Goal: Task Accomplishment & Management: Complete application form

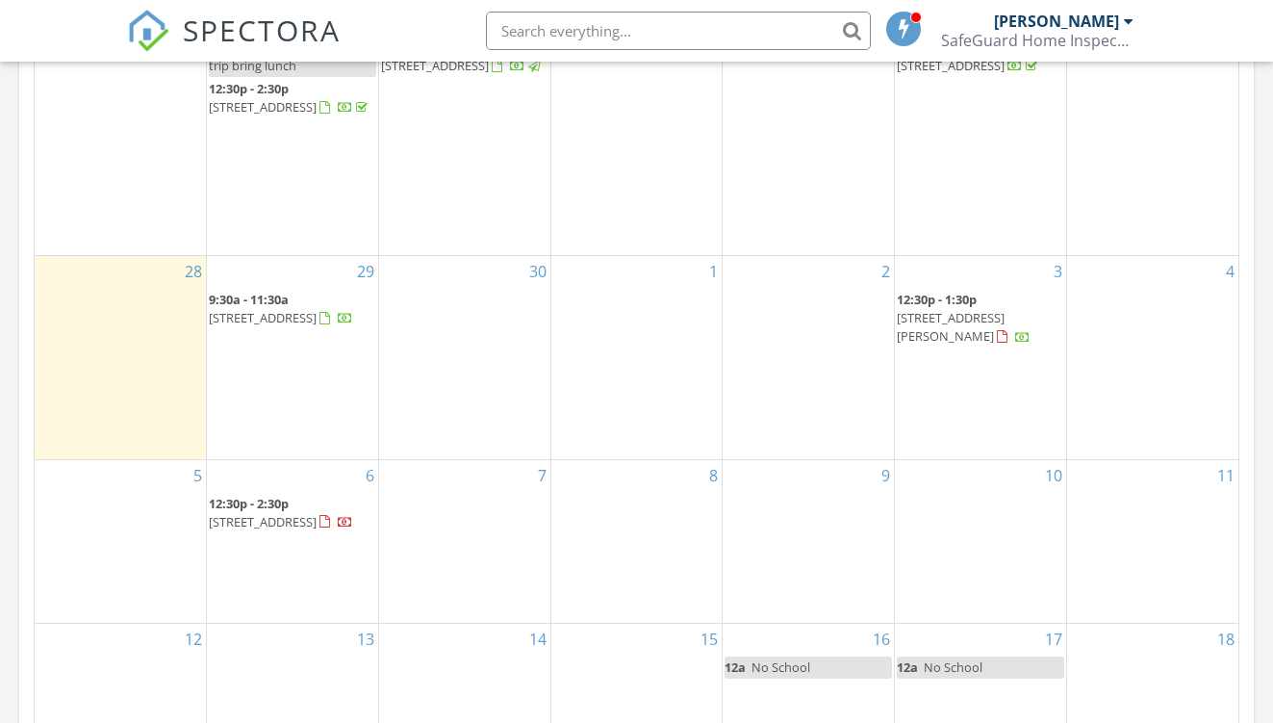
scroll to position [1011, 0]
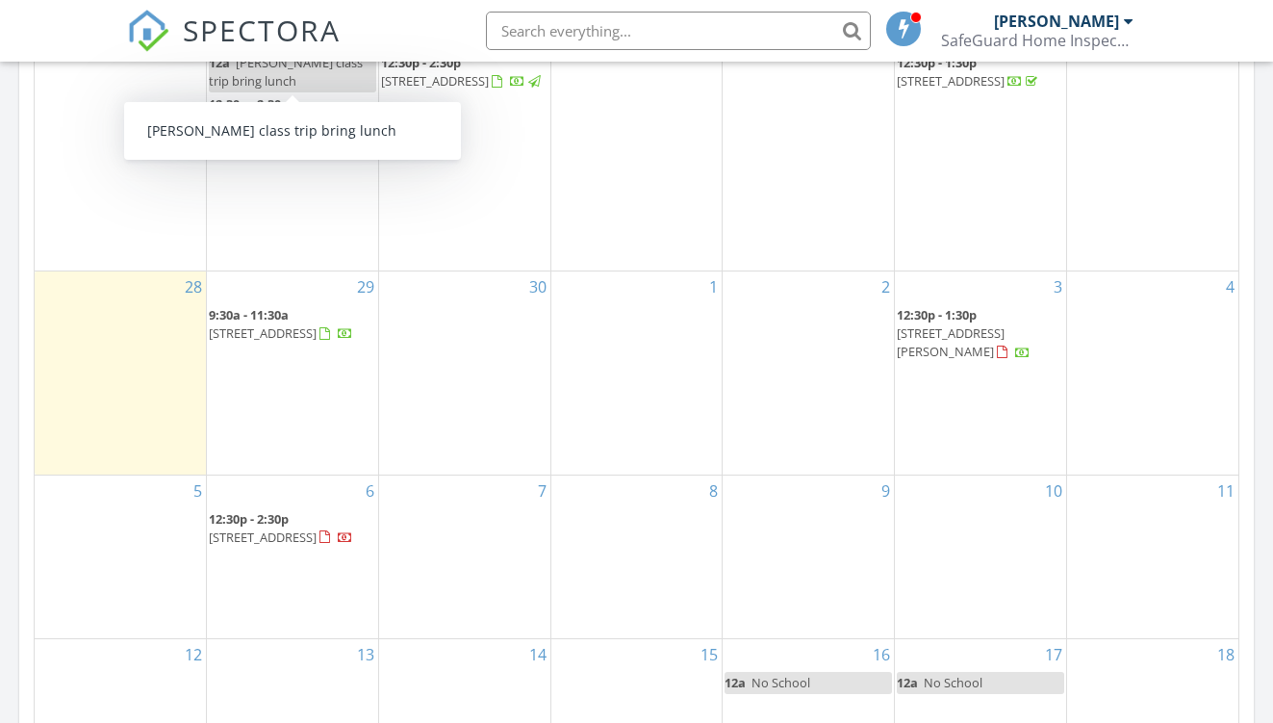
click at [435, 306] on div "30" at bounding box center [464, 372] width 171 height 202
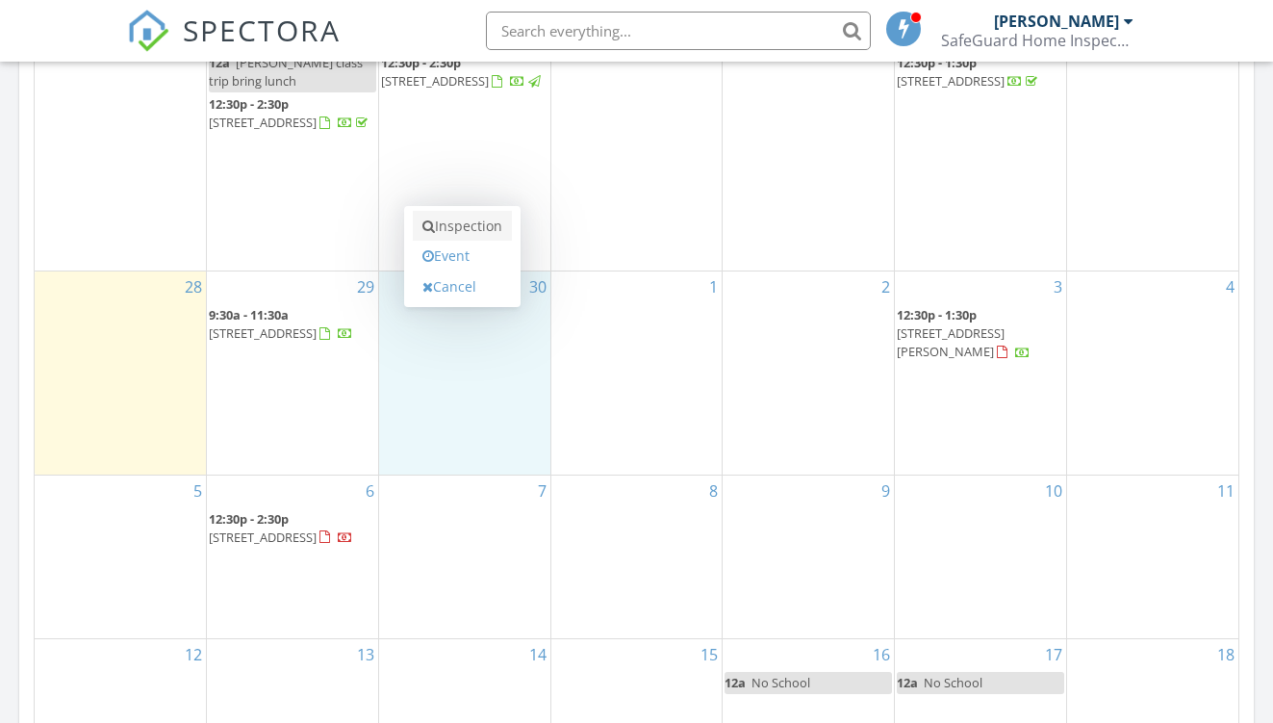
click at [462, 230] on link "Inspection" at bounding box center [462, 226] width 99 height 31
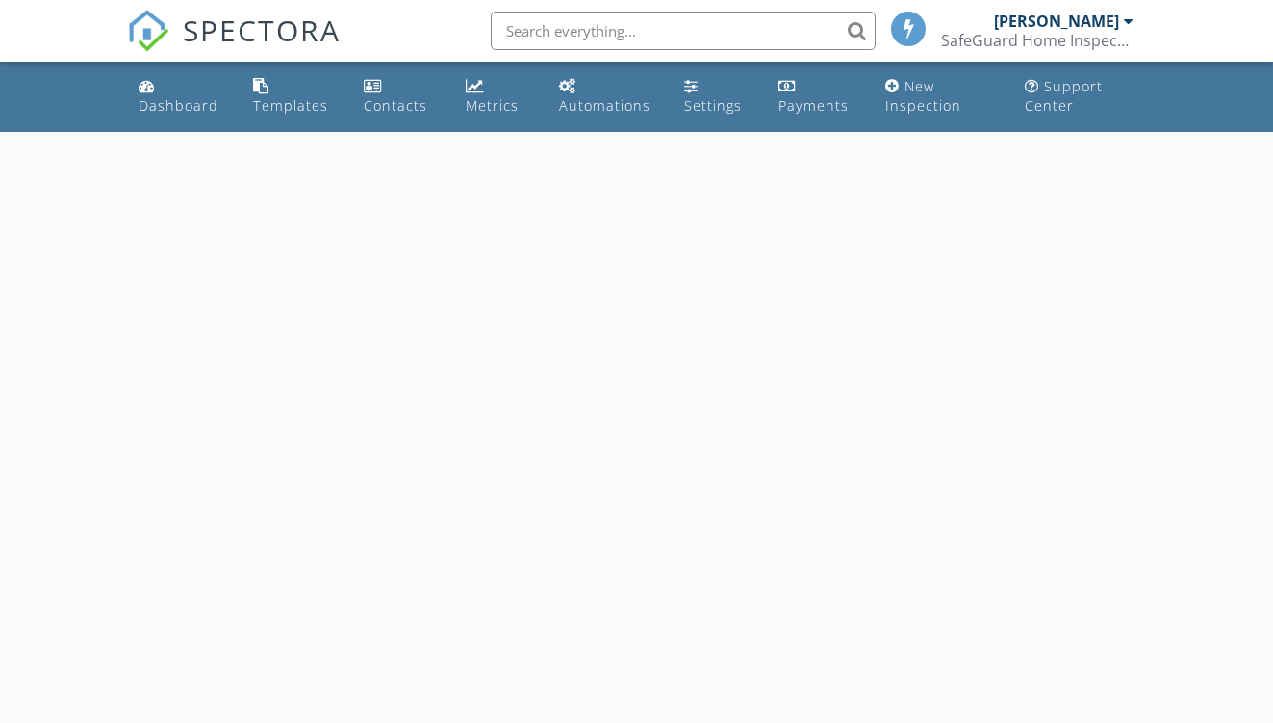
select select "8"
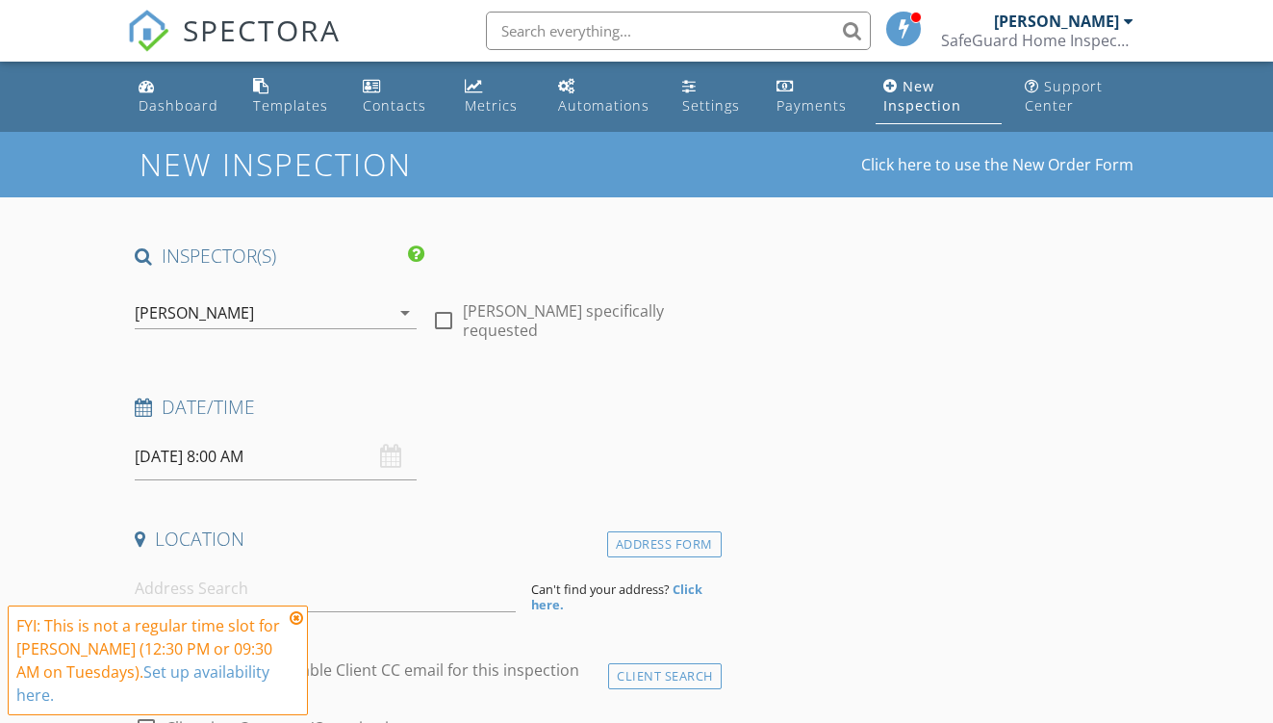
click at [266, 455] on input "09/30/2025 8:00 AM" at bounding box center [276, 456] width 282 height 47
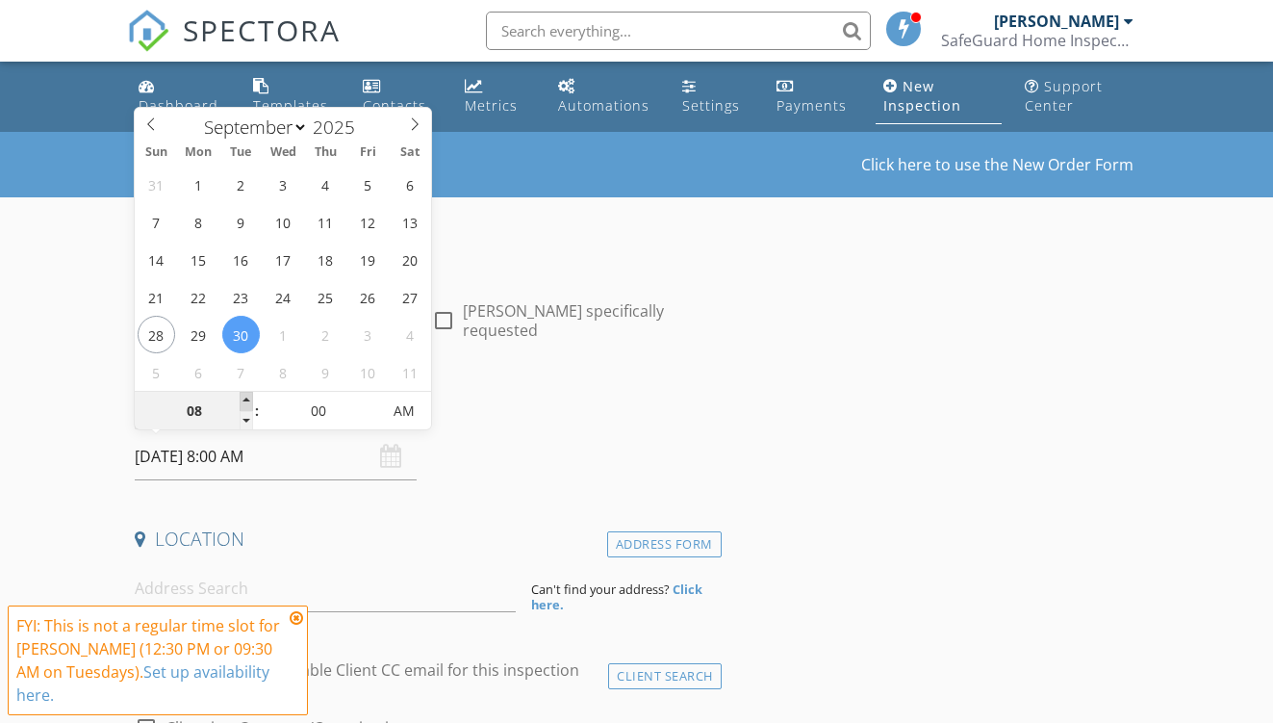
type input "09"
type input "09/30/2025 9:00 AM"
click at [244, 397] on span at bounding box center [246, 401] width 13 height 19
type input "10"
type input "09/30/2025 10:00 AM"
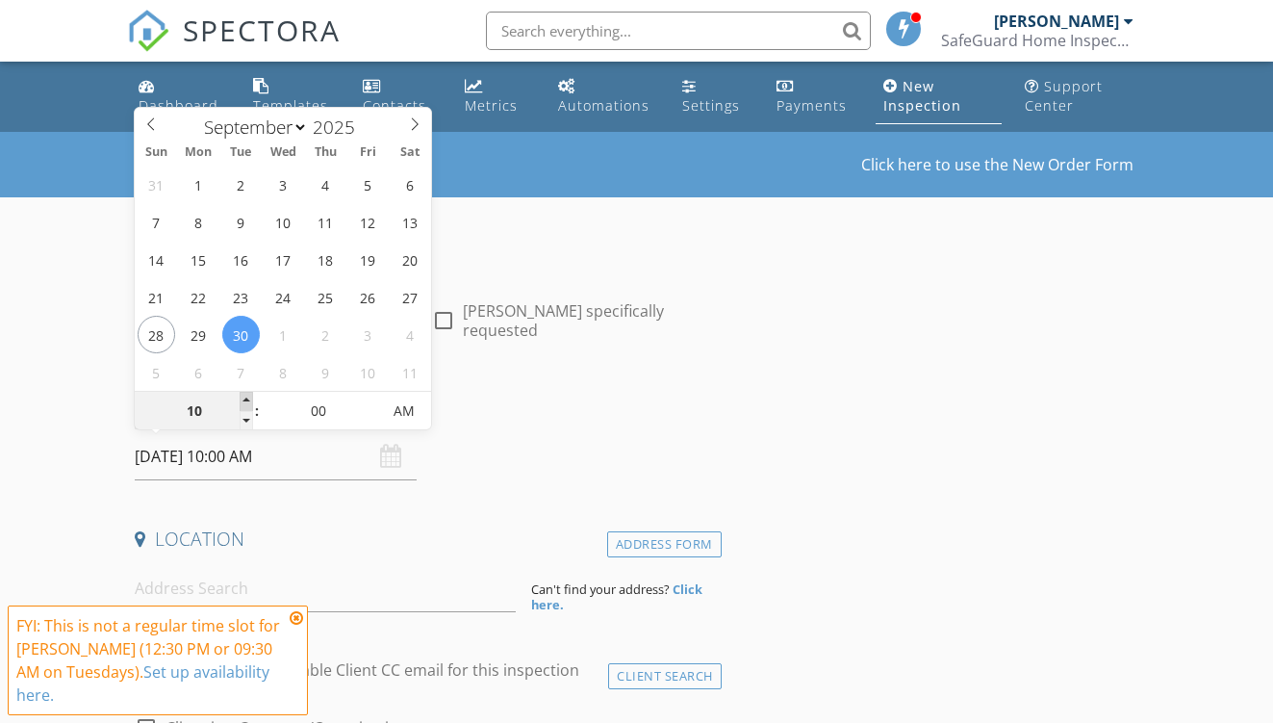
click at [244, 397] on span at bounding box center [246, 401] width 13 height 19
type input "11"
type input "09/30/2025 11:00 AM"
click at [244, 397] on span at bounding box center [246, 401] width 13 height 19
type input "12"
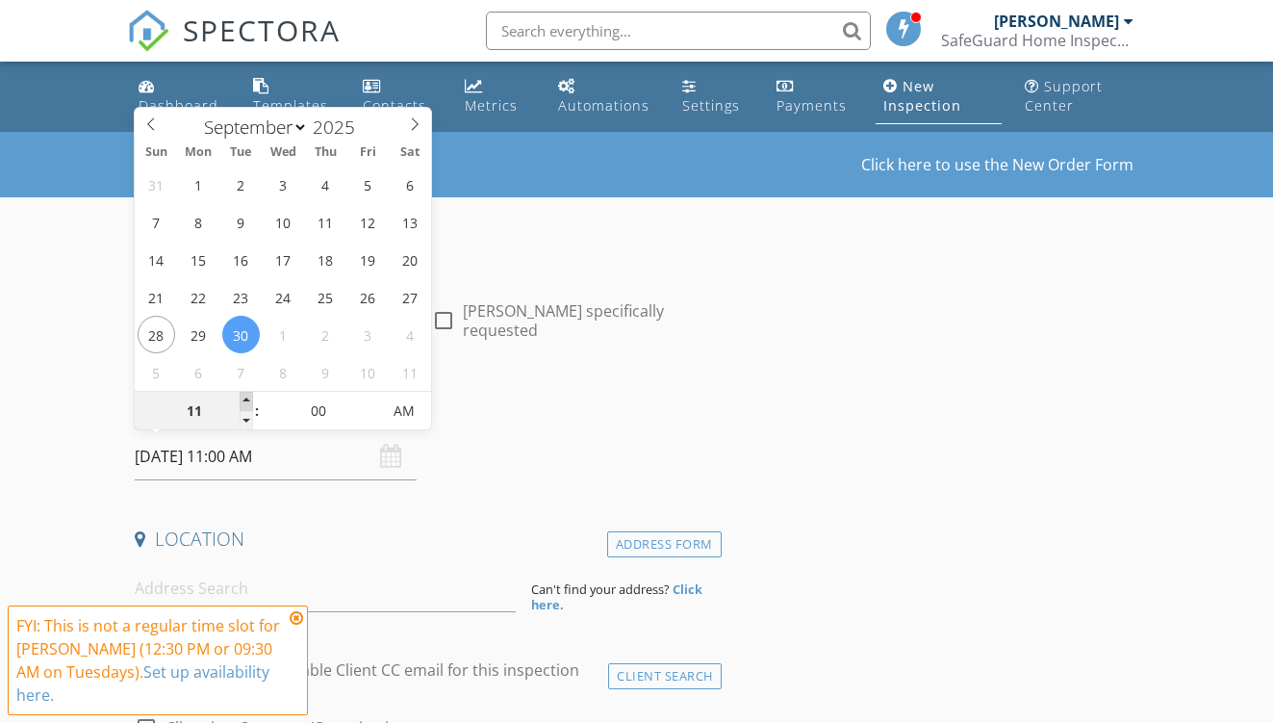
type input "09/30/2025 12:00 PM"
click at [244, 397] on span at bounding box center [246, 401] width 13 height 19
type input "05"
type input "09/30/2025 12:05 PM"
click at [370, 400] on span at bounding box center [371, 401] width 13 height 19
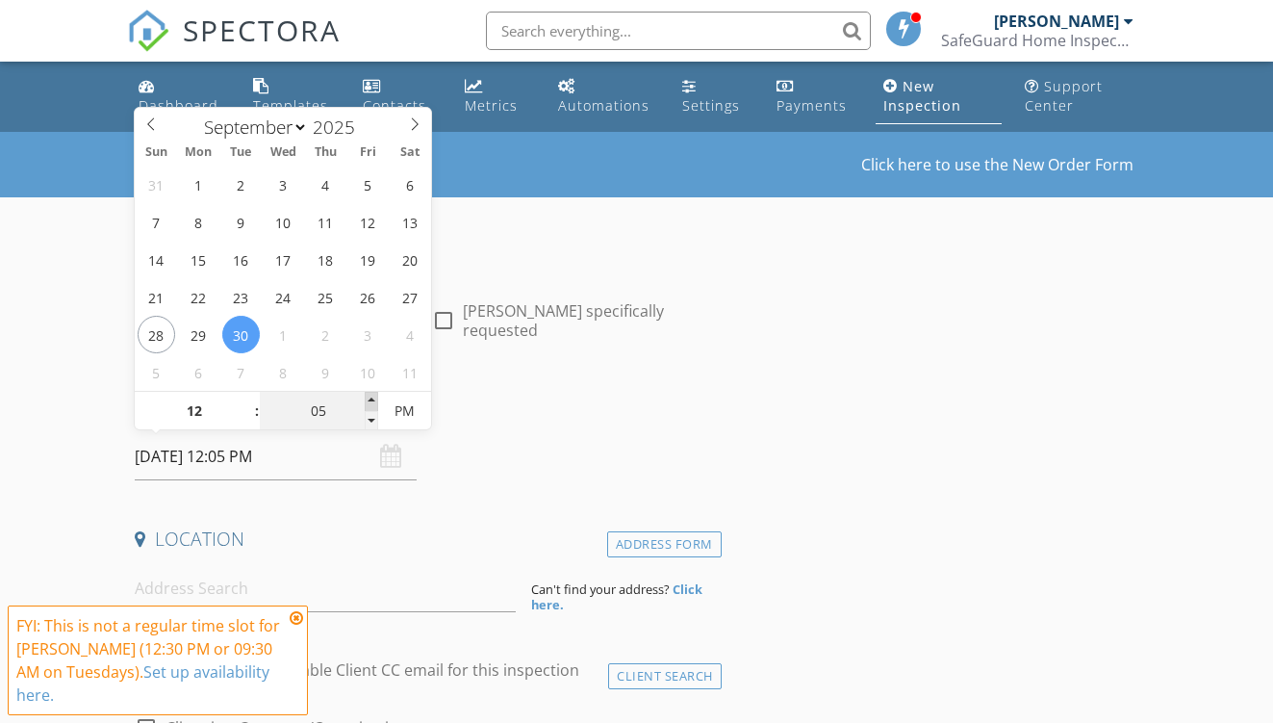
type input "10"
type input "09/30/2025 12:10 PM"
click at [370, 400] on span at bounding box center [371, 401] width 13 height 19
type input "15"
type input "09/30/2025 12:15 PM"
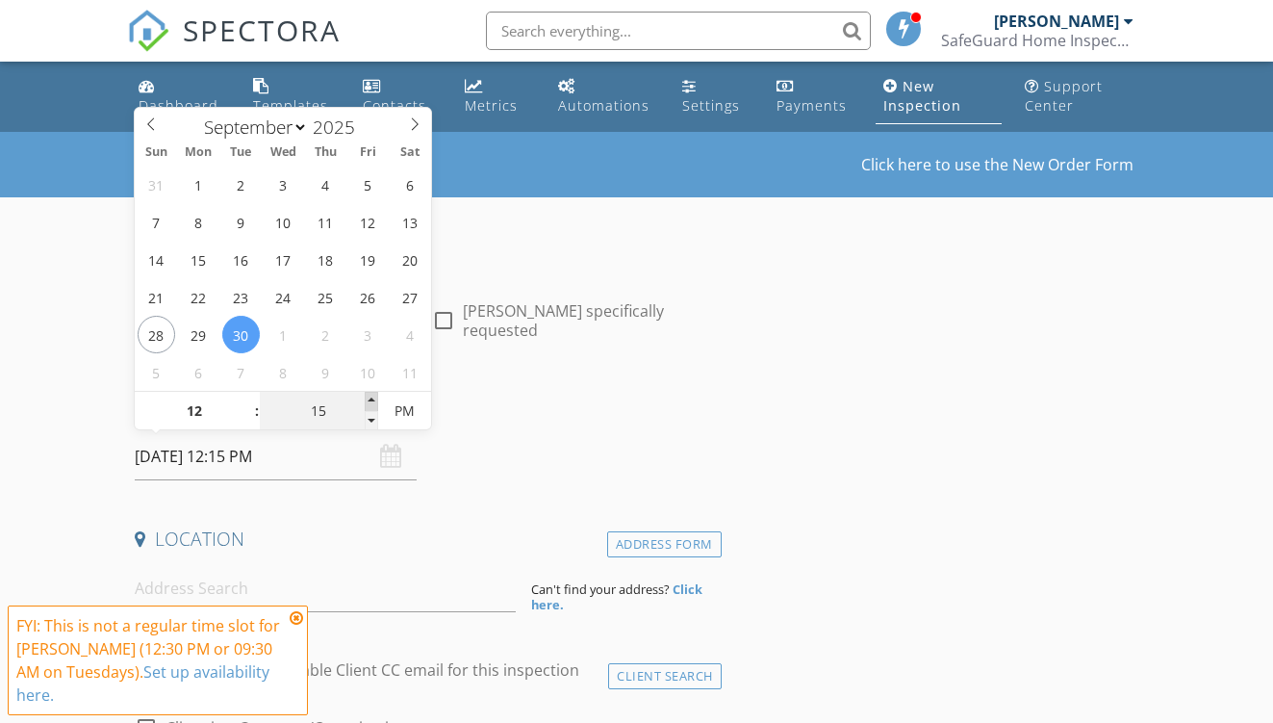
click at [370, 400] on span at bounding box center [371, 401] width 13 height 19
type input "20"
type input "09/30/2025 12:20 PM"
click at [370, 400] on span at bounding box center [371, 401] width 13 height 19
type input "25"
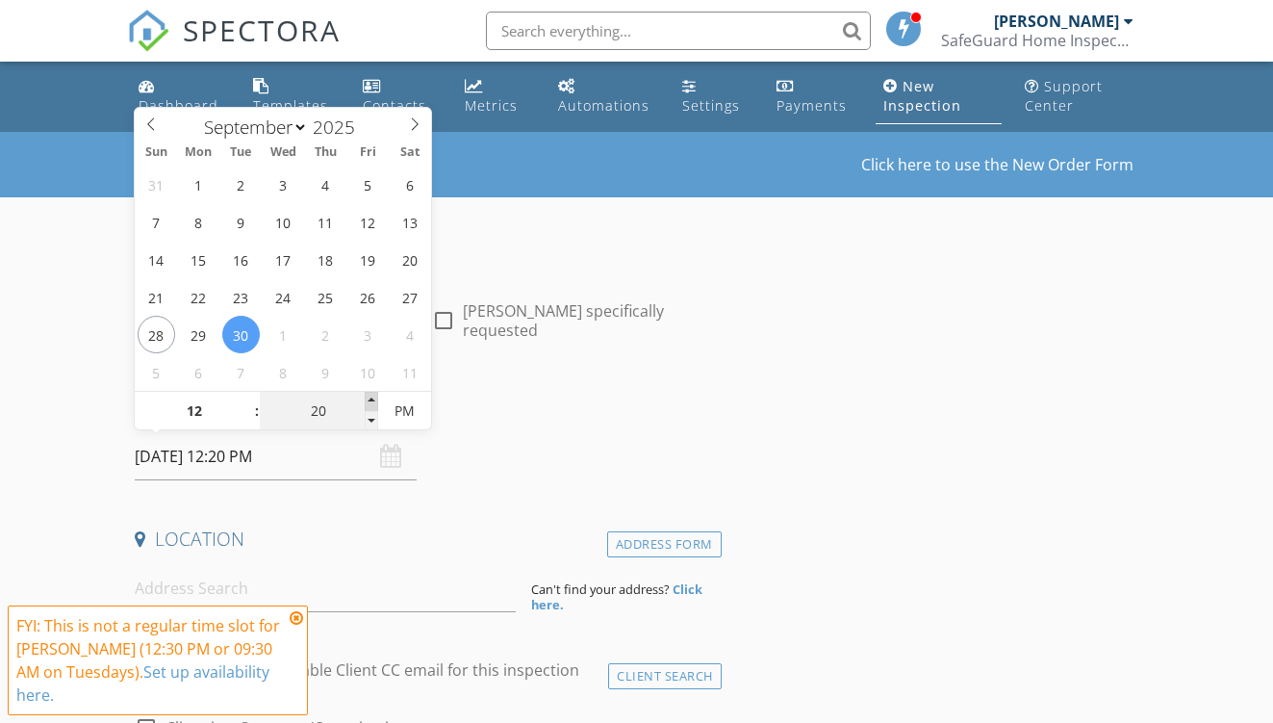
type input "09/30/2025 12:25 PM"
click at [370, 400] on span at bounding box center [371, 401] width 13 height 19
type input "30"
type input "09/30/2025 12:30 PM"
click at [370, 400] on span at bounding box center [371, 401] width 13 height 19
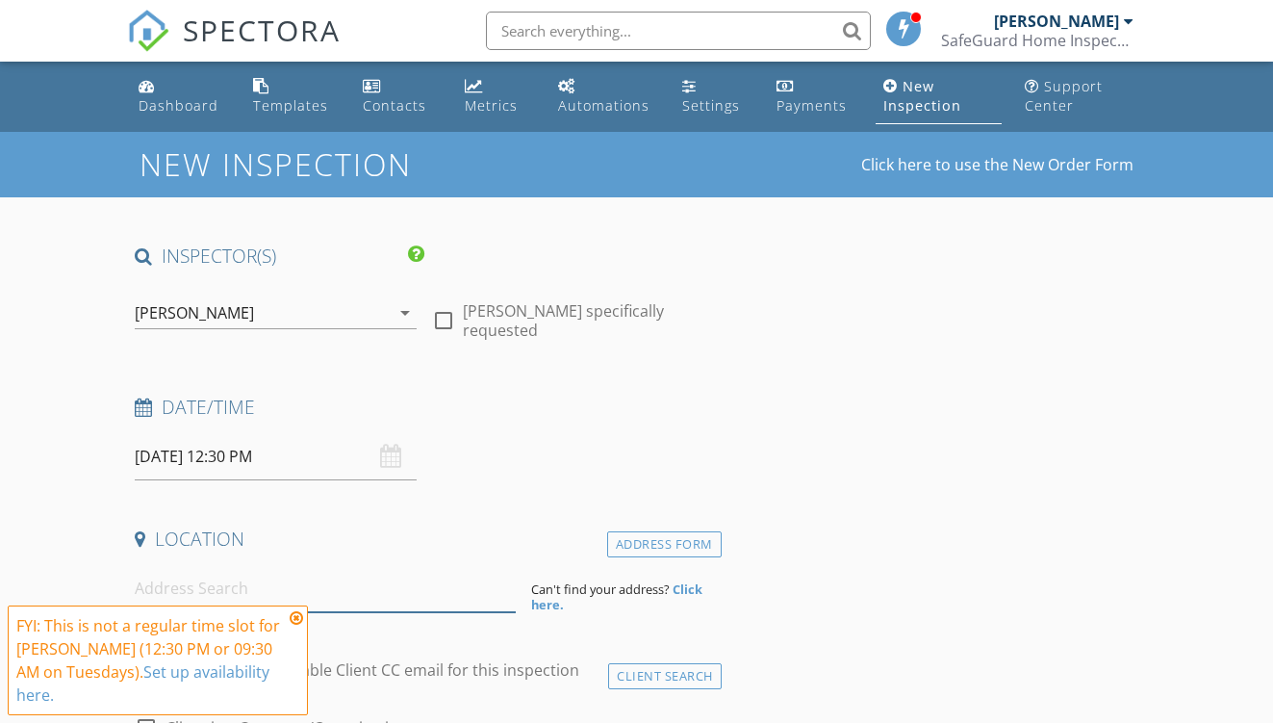
click at [332, 602] on input at bounding box center [325, 588] width 381 height 47
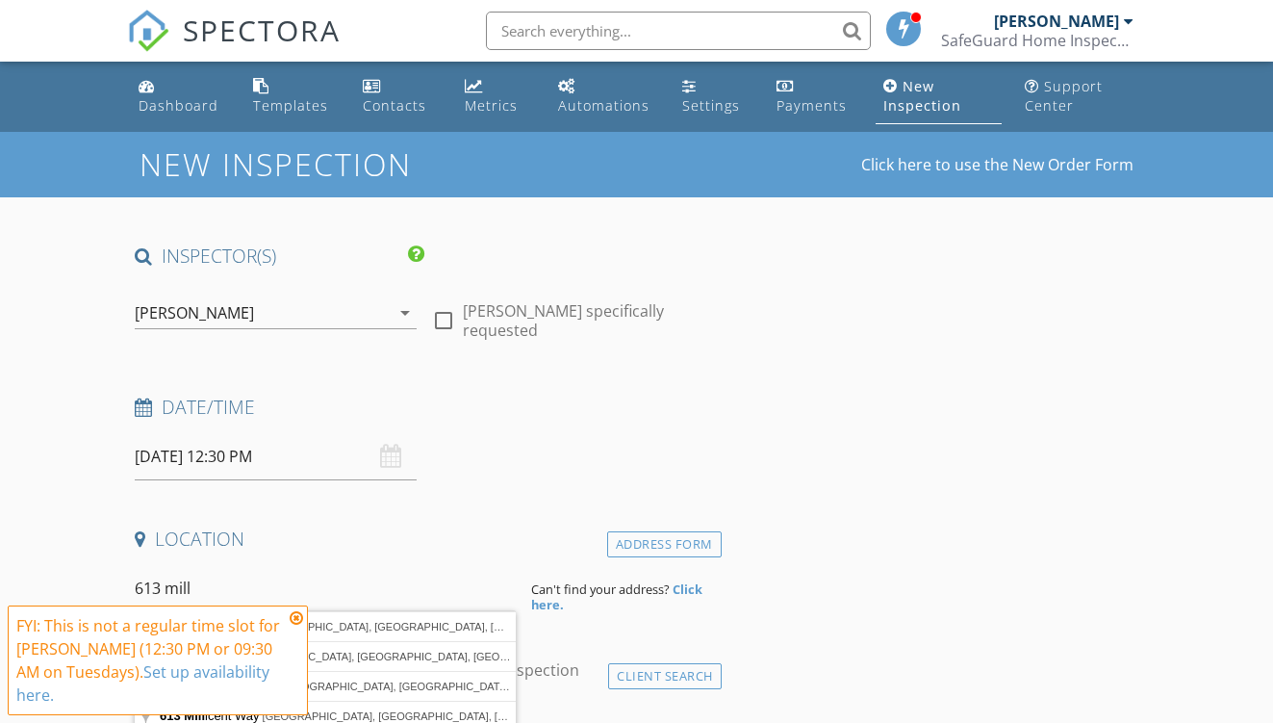
click at [298, 619] on icon at bounding box center [296, 617] width 13 height 15
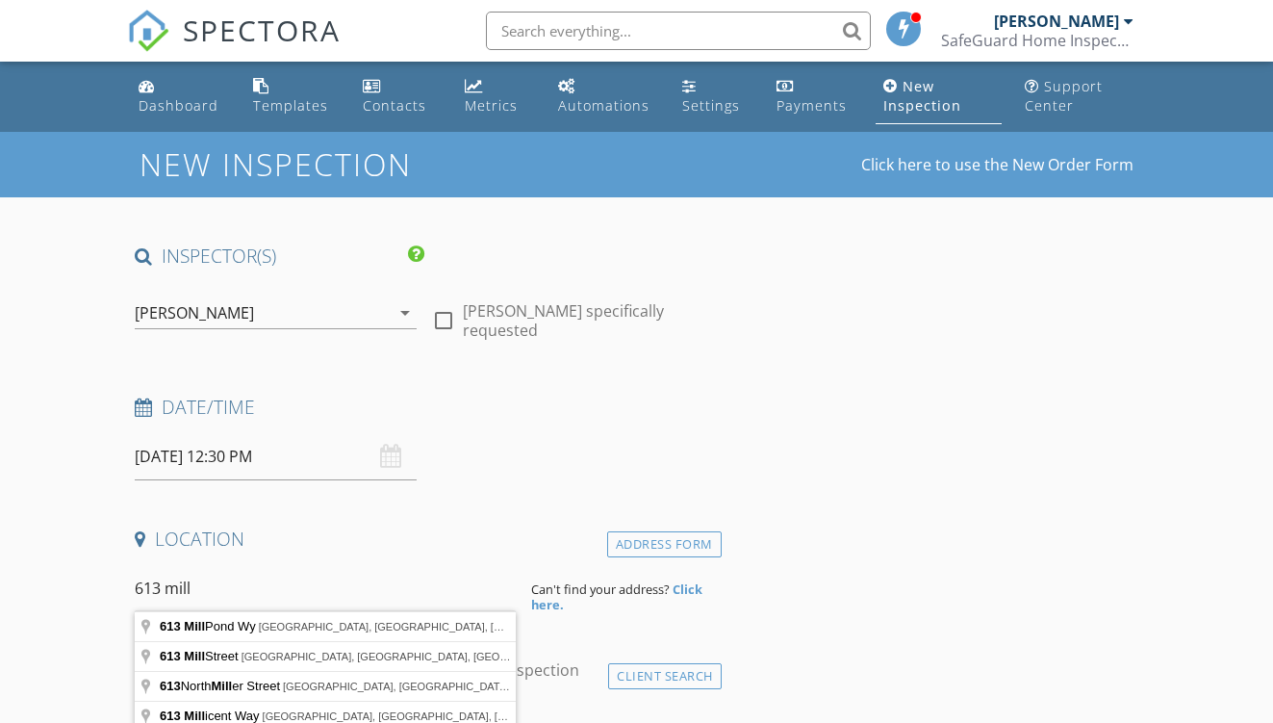
click at [220, 587] on input "613 mill" at bounding box center [325, 588] width 381 height 47
type input "613 Mill Street, Springdale, AR, USA"
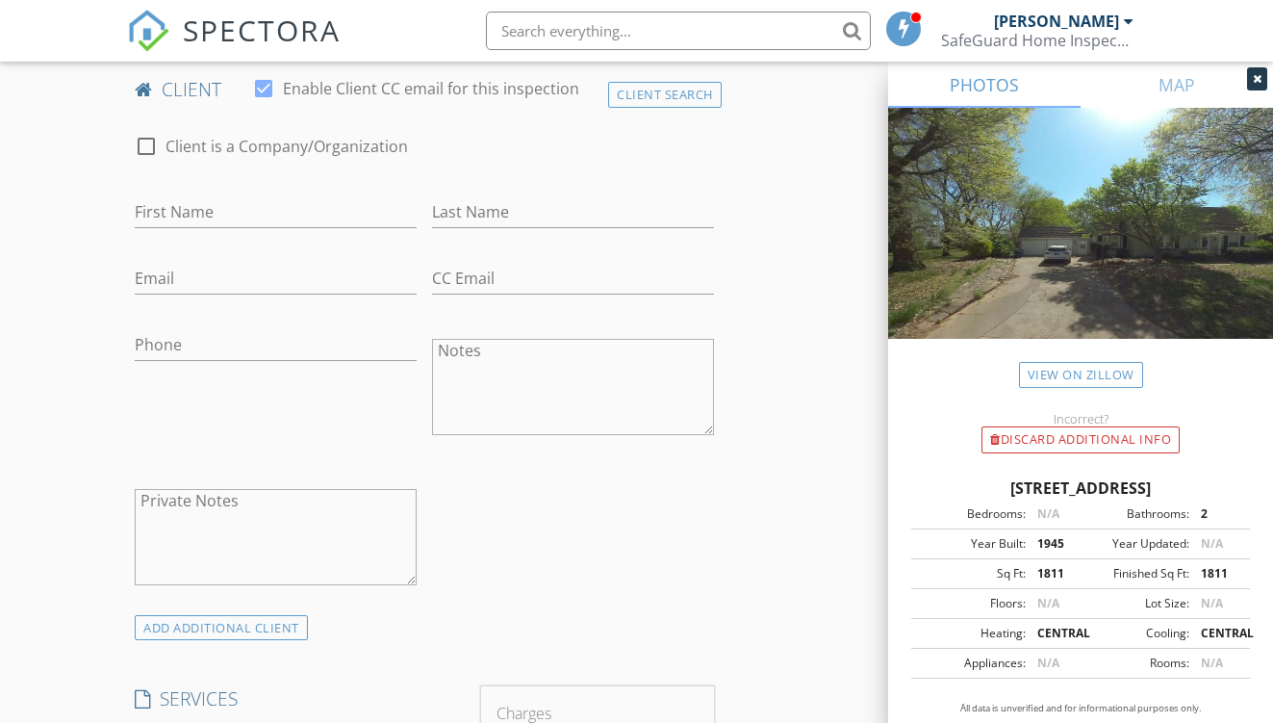
scroll to position [980, 0]
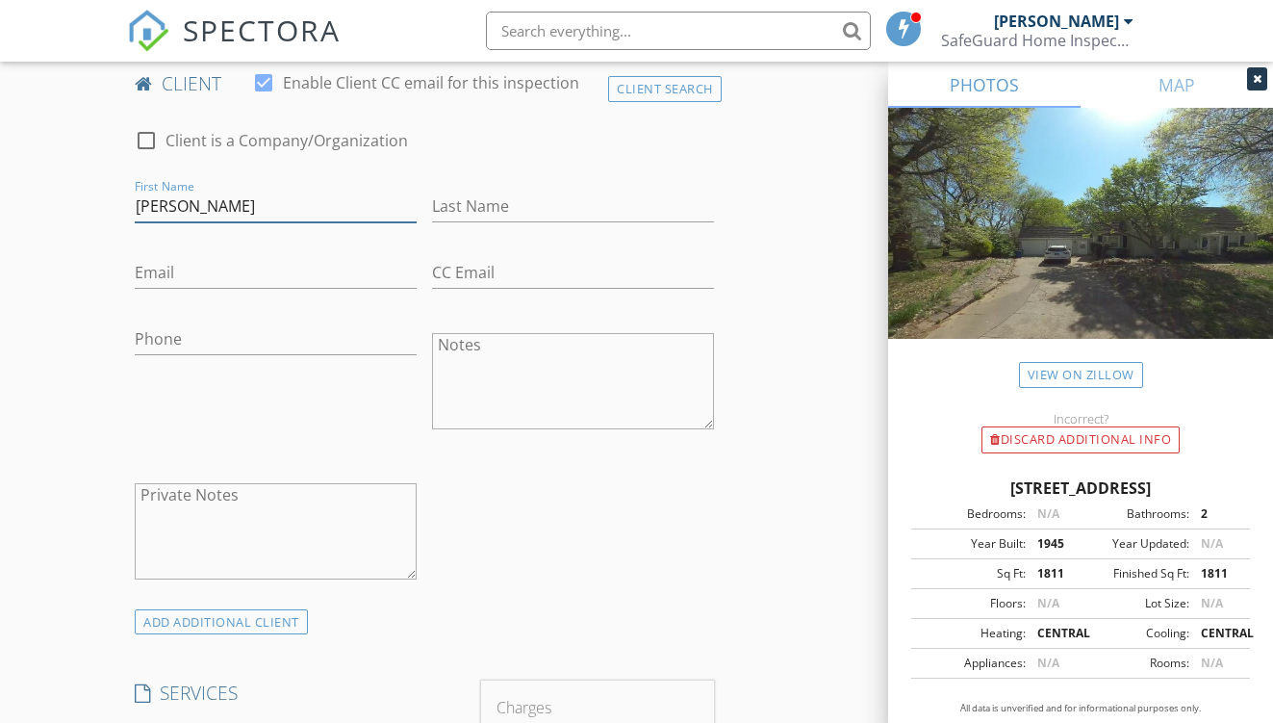
type input "Conner"
paste input "connerdveit@gmail.com"
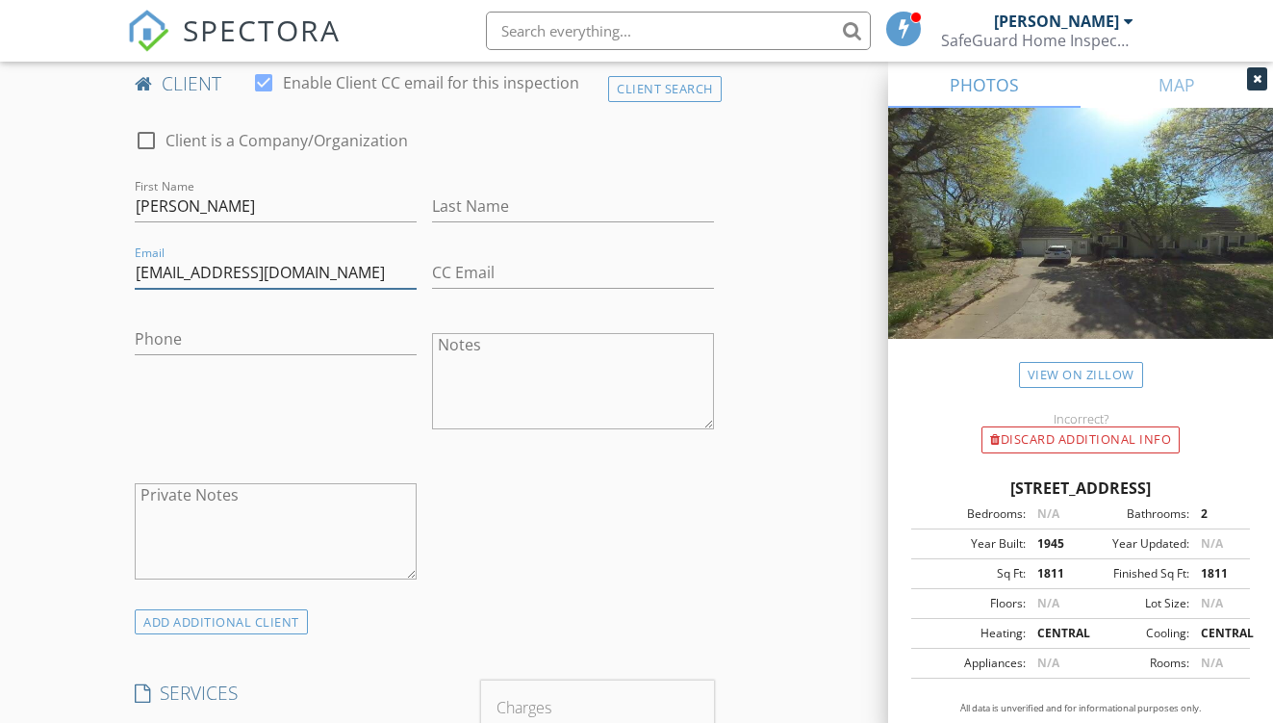
type input "connerdveit@gmail.com"
type input "Veit"
paste input "479-200-5572"
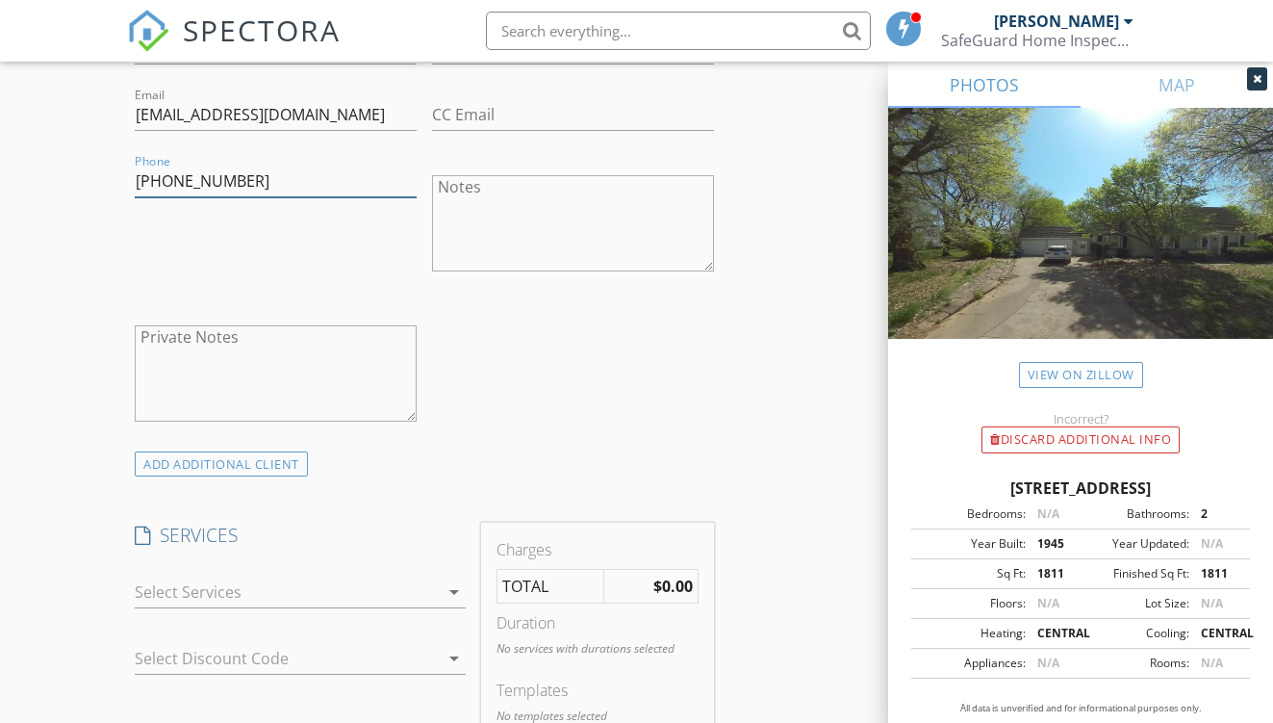
scroll to position [1181, 0]
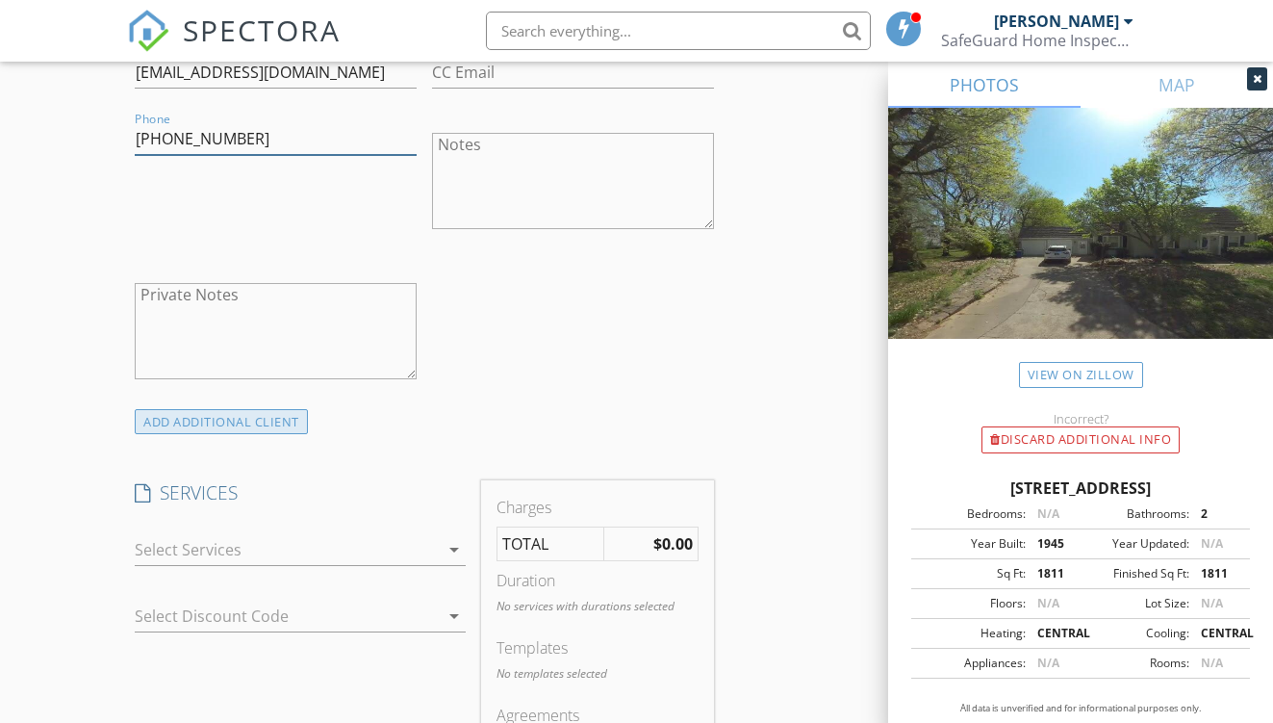
type input "479-200-5572"
click at [285, 435] on div "ADD ADDITIONAL client" at bounding box center [221, 422] width 173 height 26
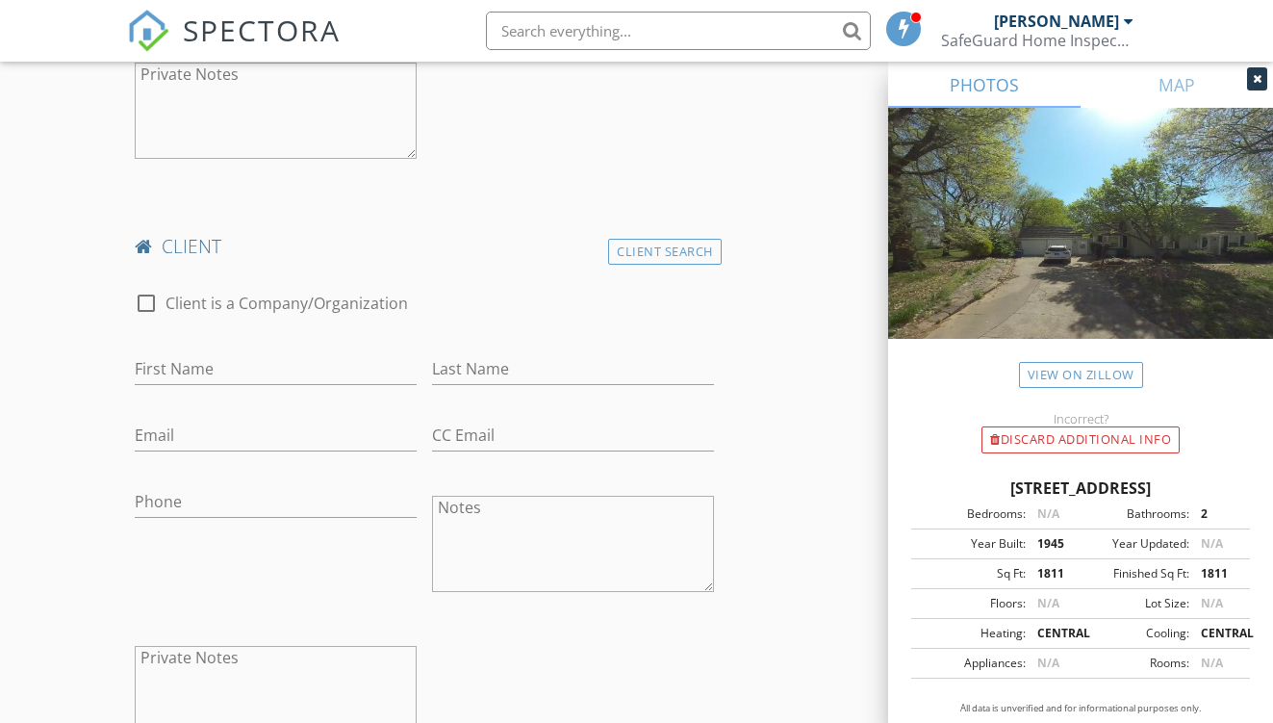
scroll to position [1425, 0]
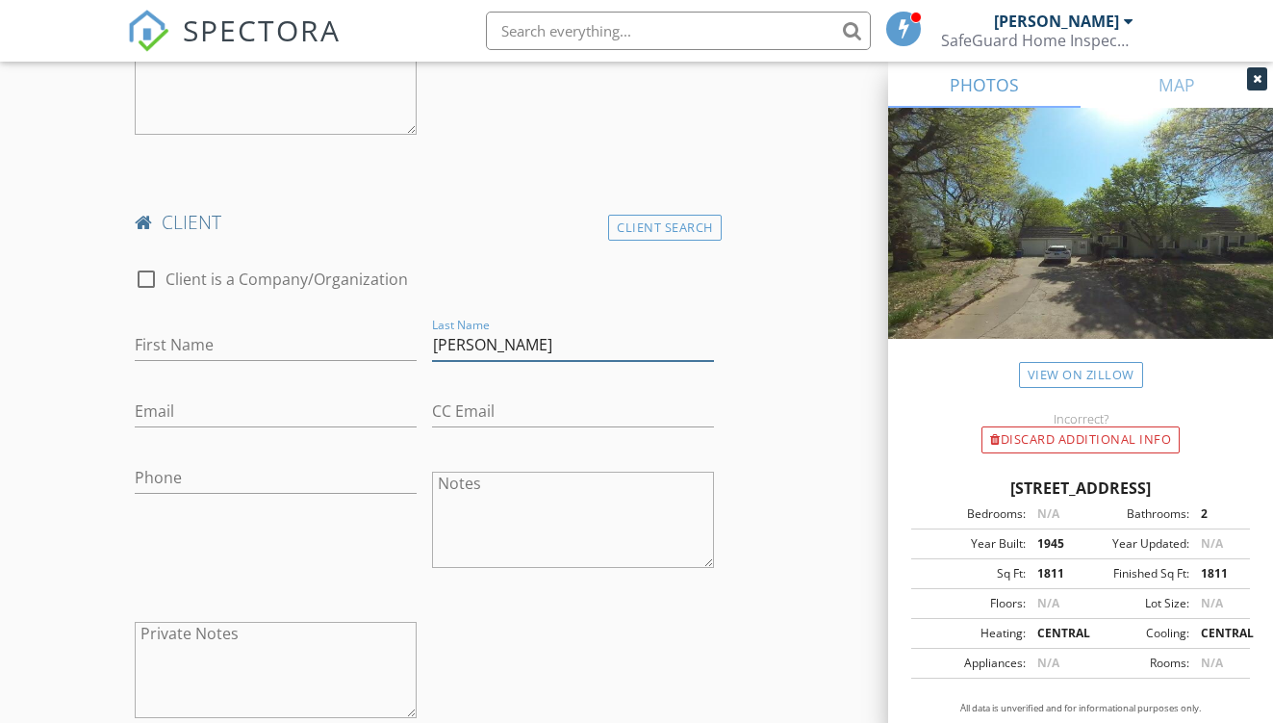
type input "Veit"
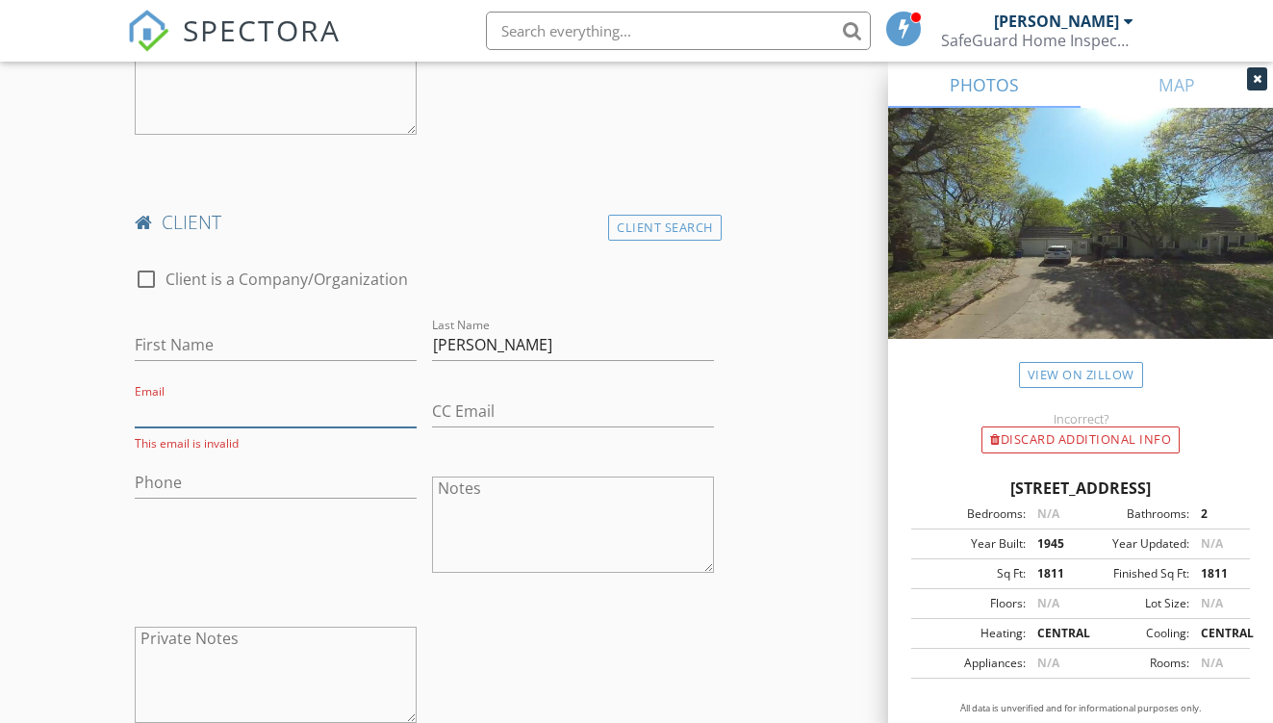
paste input "katie.veit24@gmail.com"
type input "katie.veit24@gmail.com"
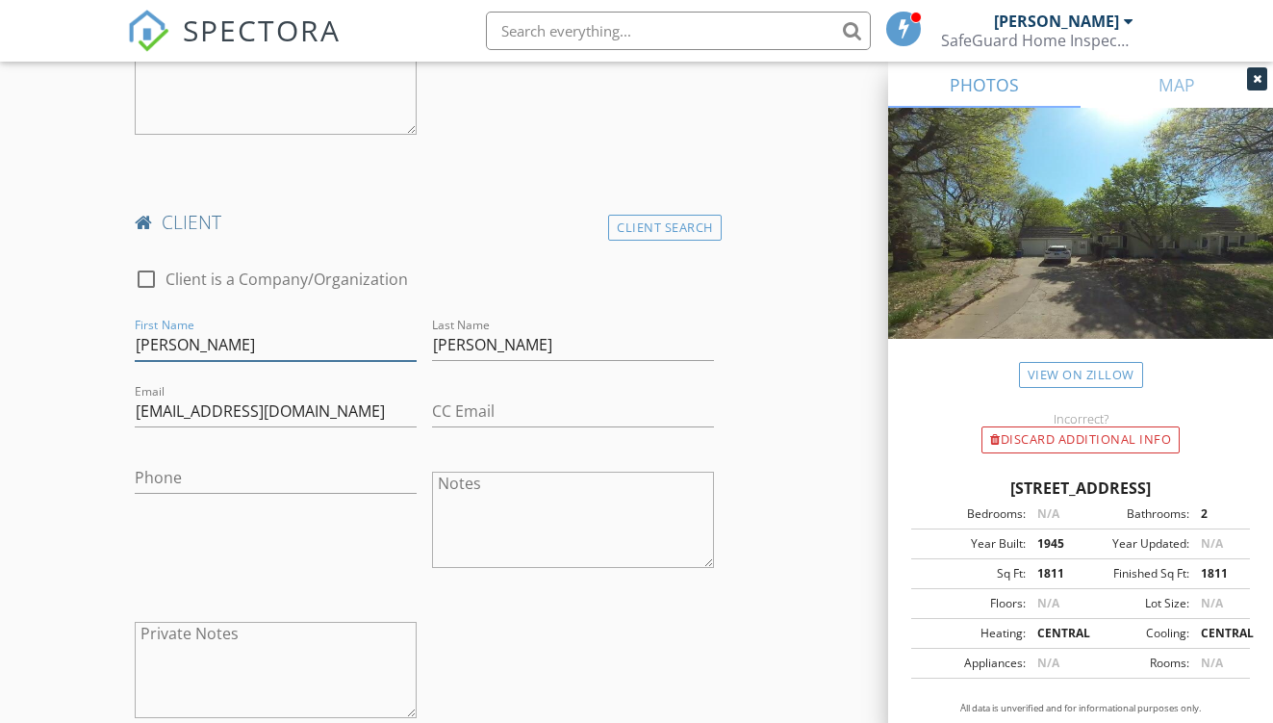
type input "Katie"
paste input "870-919-1447"
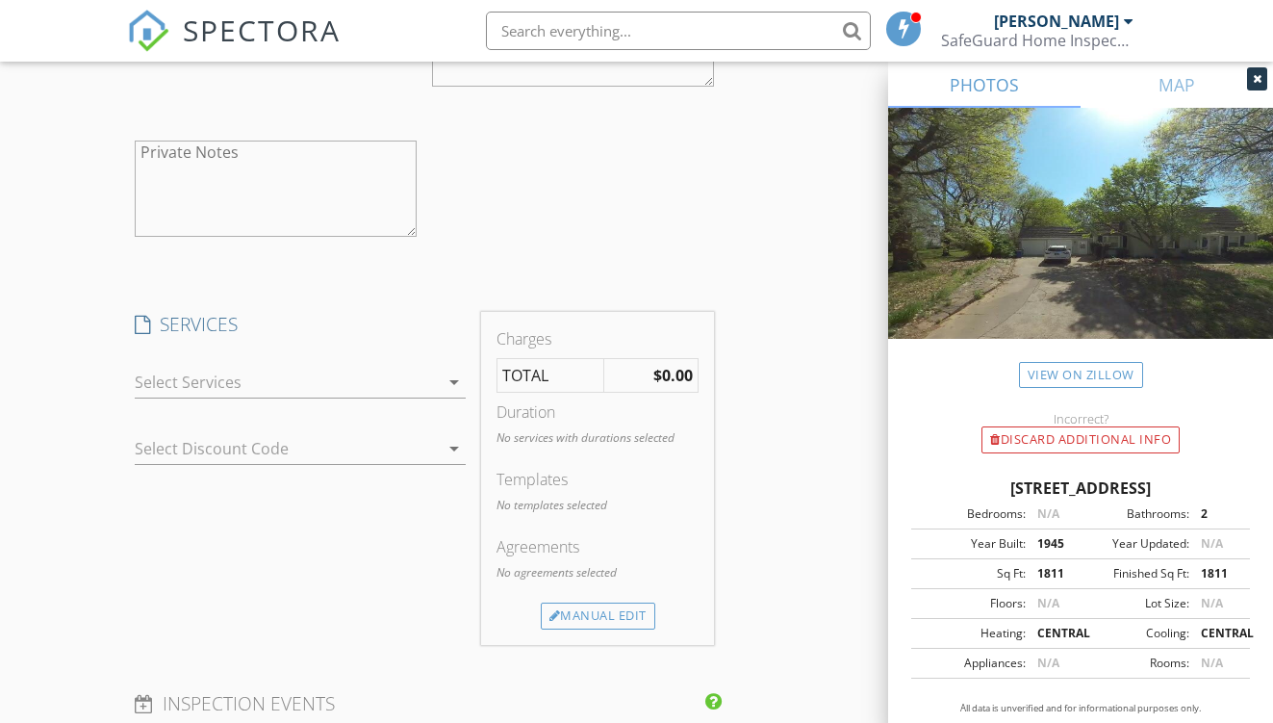
scroll to position [1908, 0]
type input "870-919-1447"
click at [281, 395] on div at bounding box center [287, 380] width 304 height 31
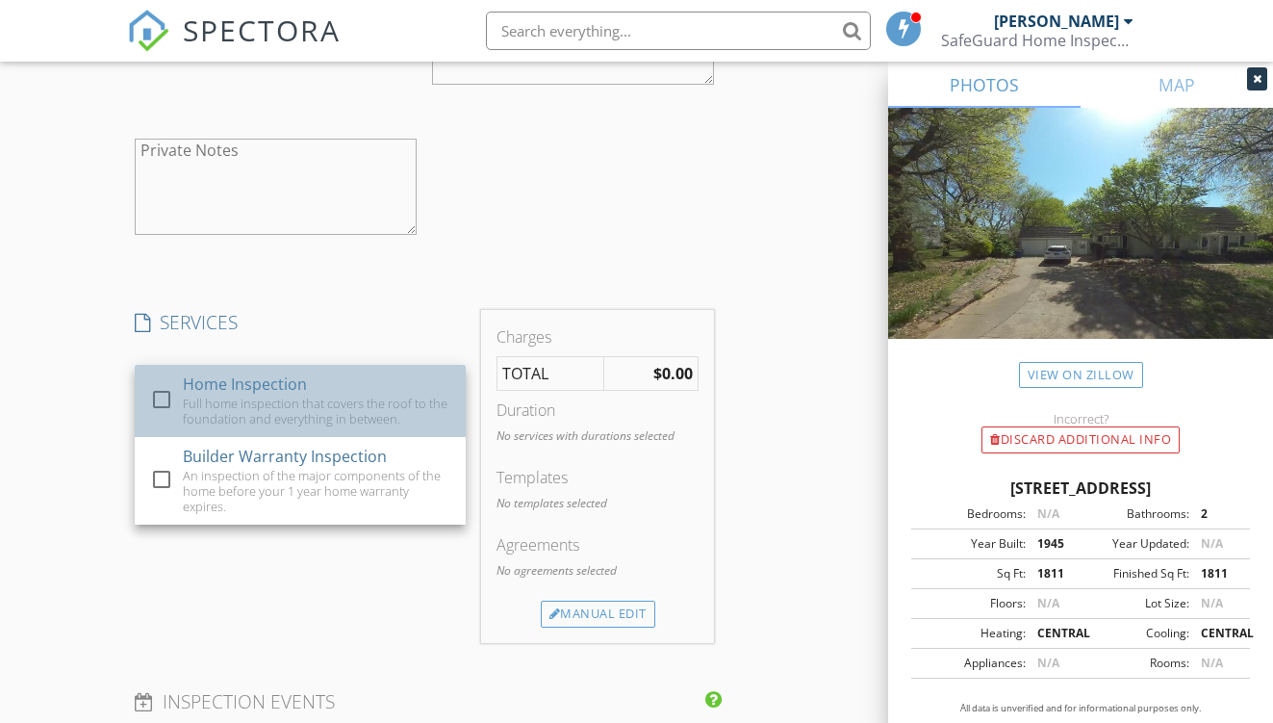
click at [277, 395] on div "Home Inspection" at bounding box center [245, 383] width 124 height 23
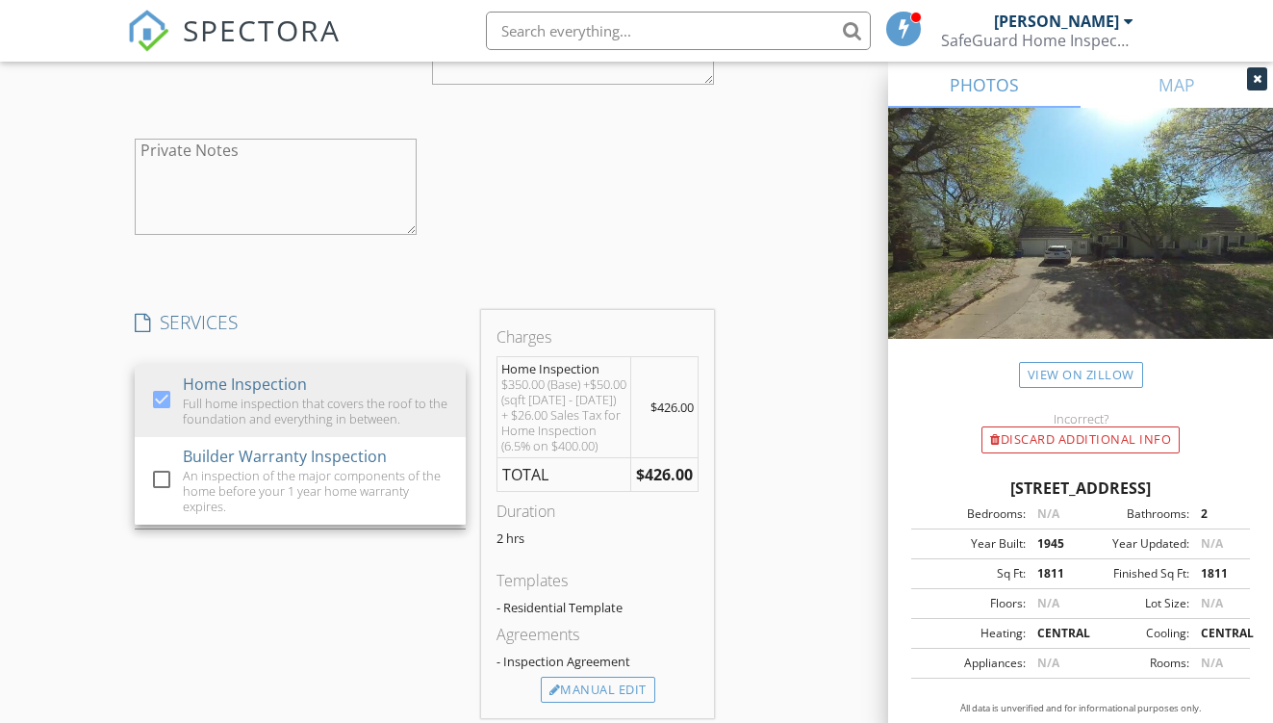
click at [367, 592] on div "SERVICES check_box Home Inspection Full home inspection that covers the roof to…" at bounding box center [300, 514] width 346 height 408
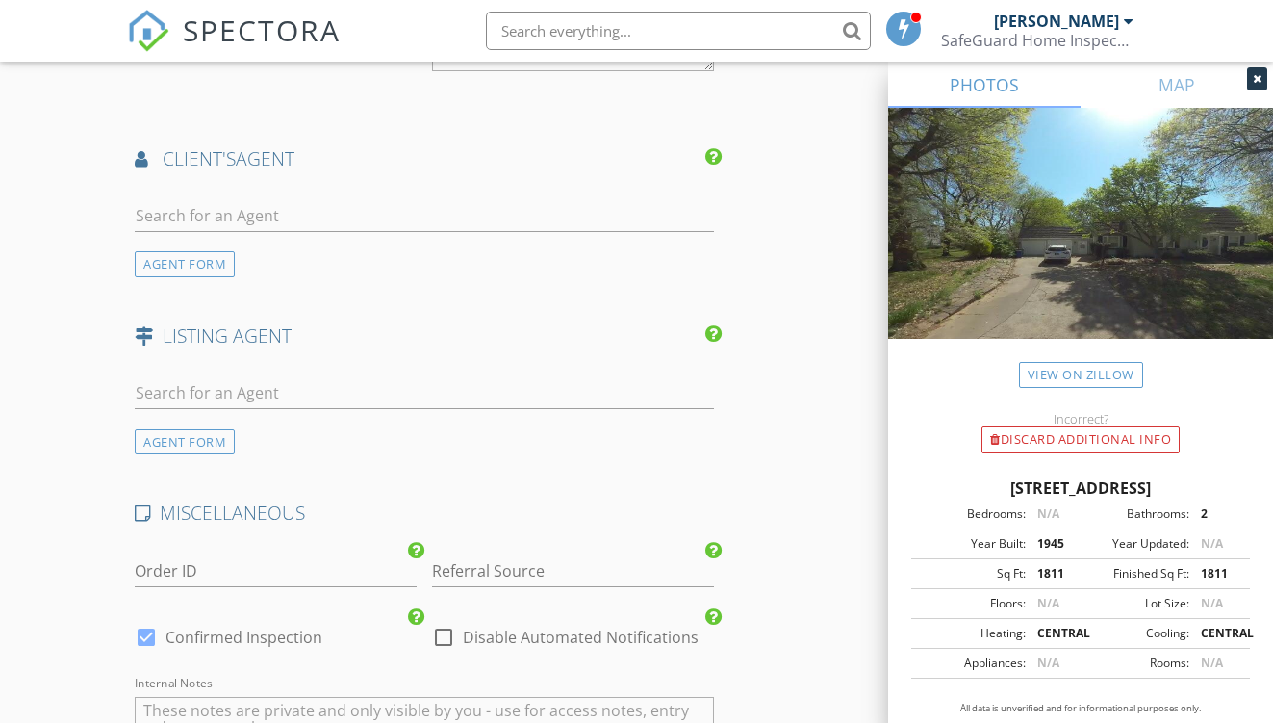
scroll to position [2889, 0]
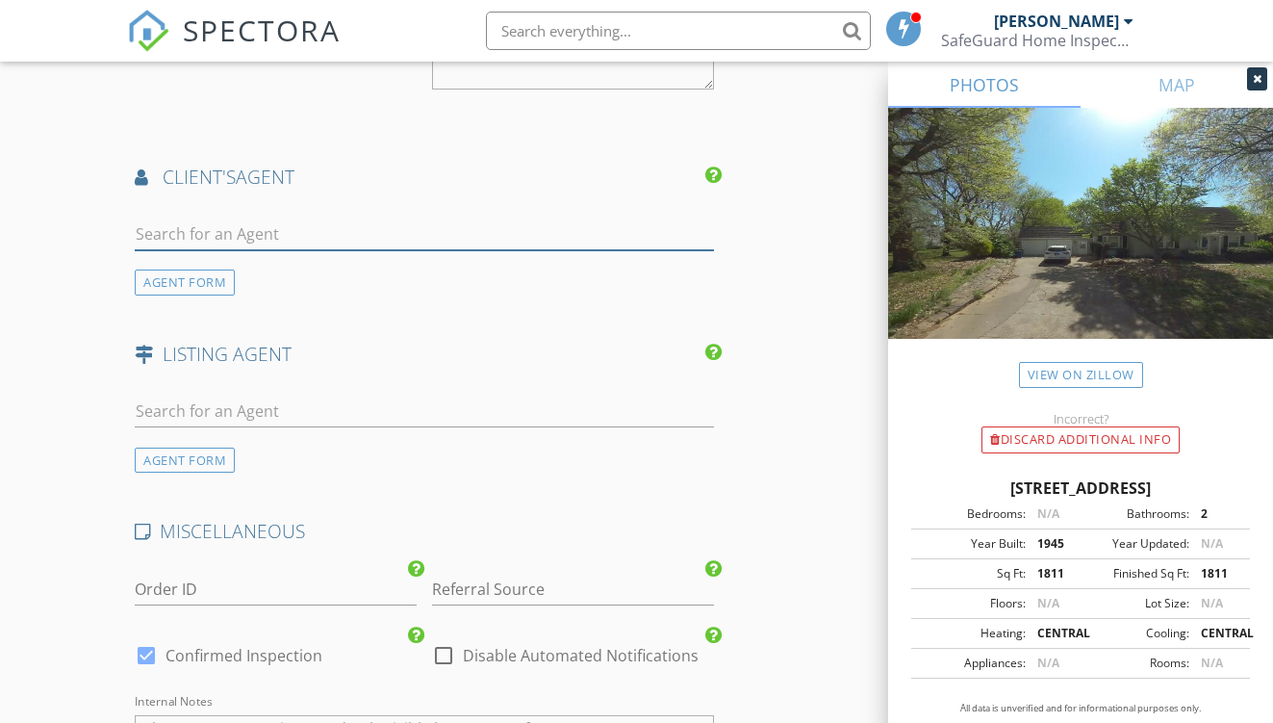
click at [337, 250] on input "text" at bounding box center [424, 234] width 578 height 32
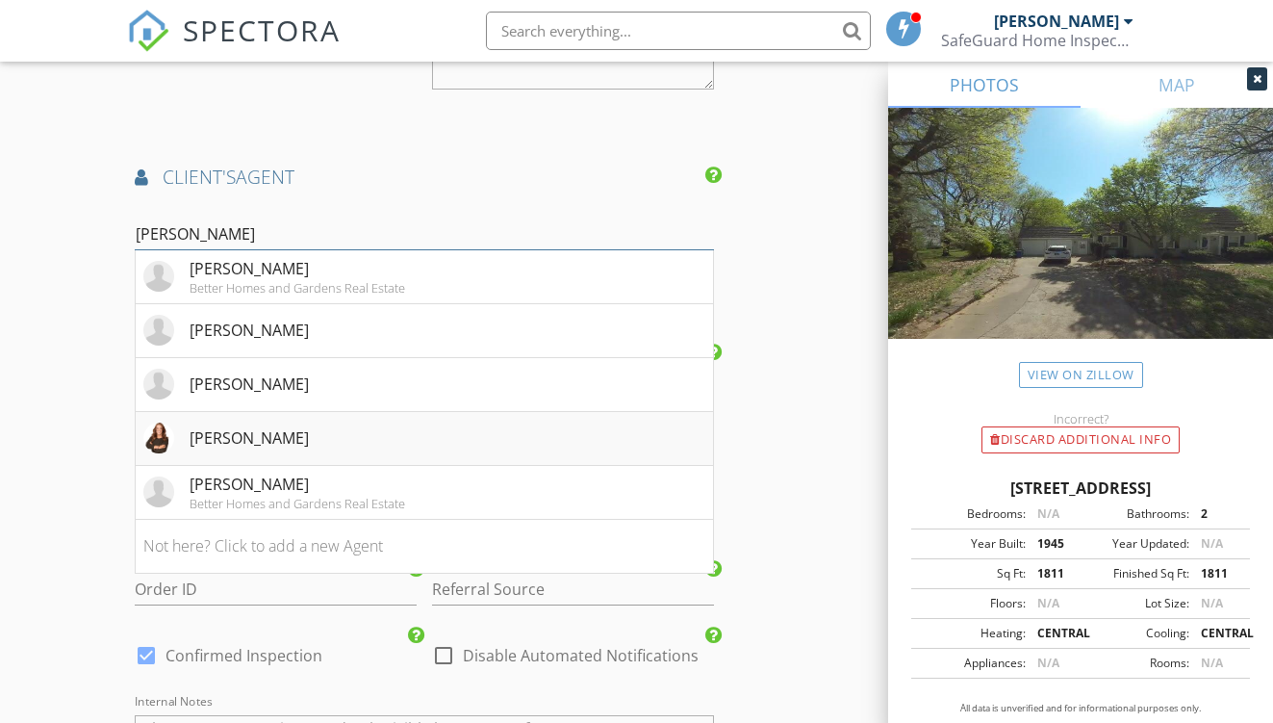
type input "ken"
click at [278, 453] on div "[PERSON_NAME]" at bounding box center [225, 437] width 165 height 31
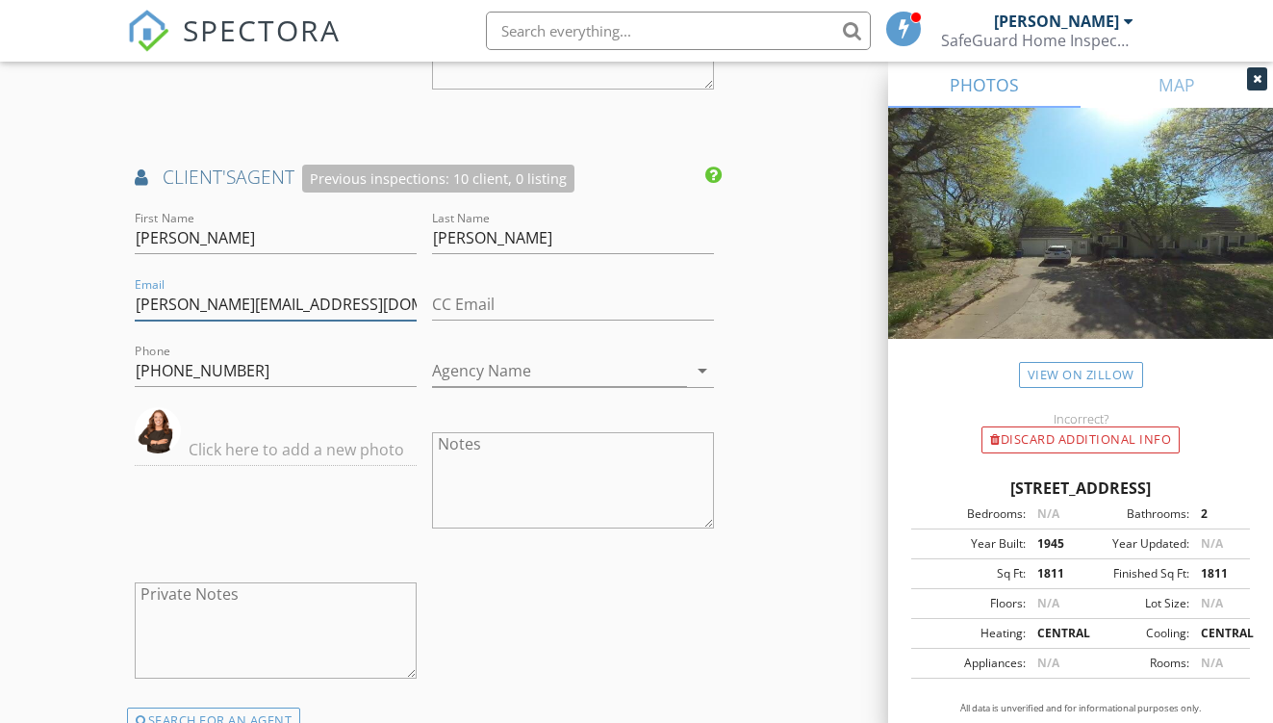
click at [254, 320] on input "[PERSON_NAME][EMAIL_ADDRESS][DOMAIN_NAME]" at bounding box center [276, 305] width 282 height 32
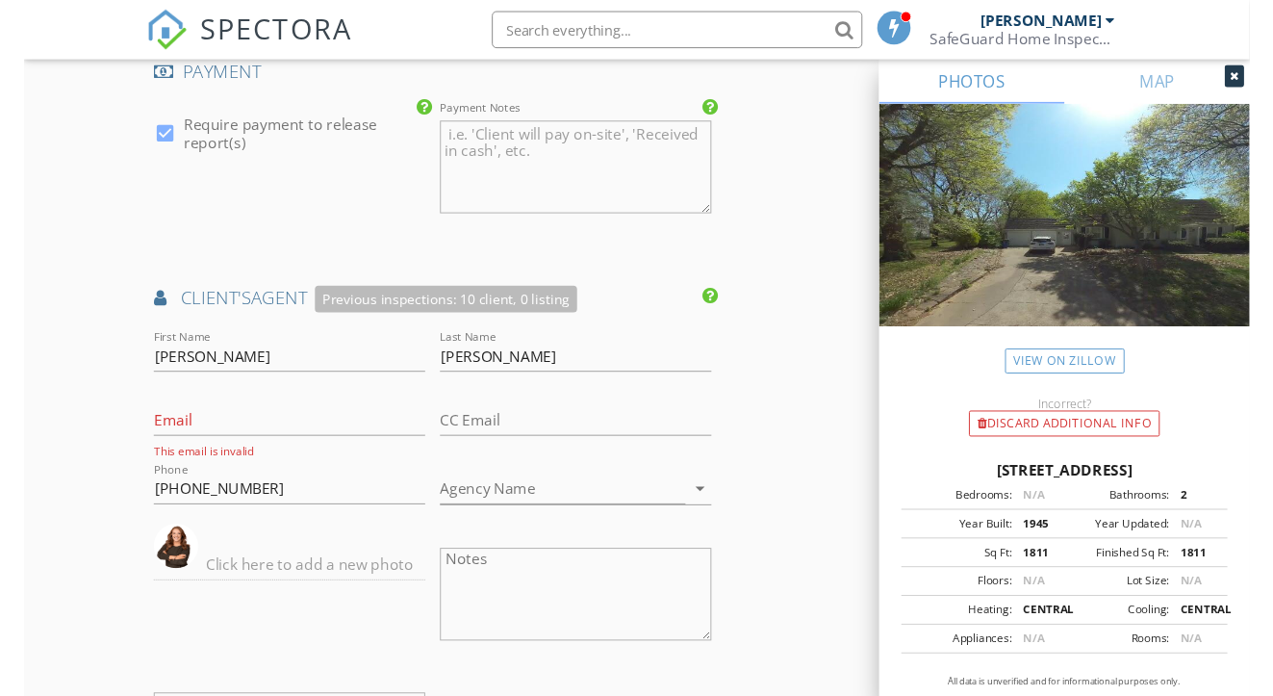
scroll to position [2744, 0]
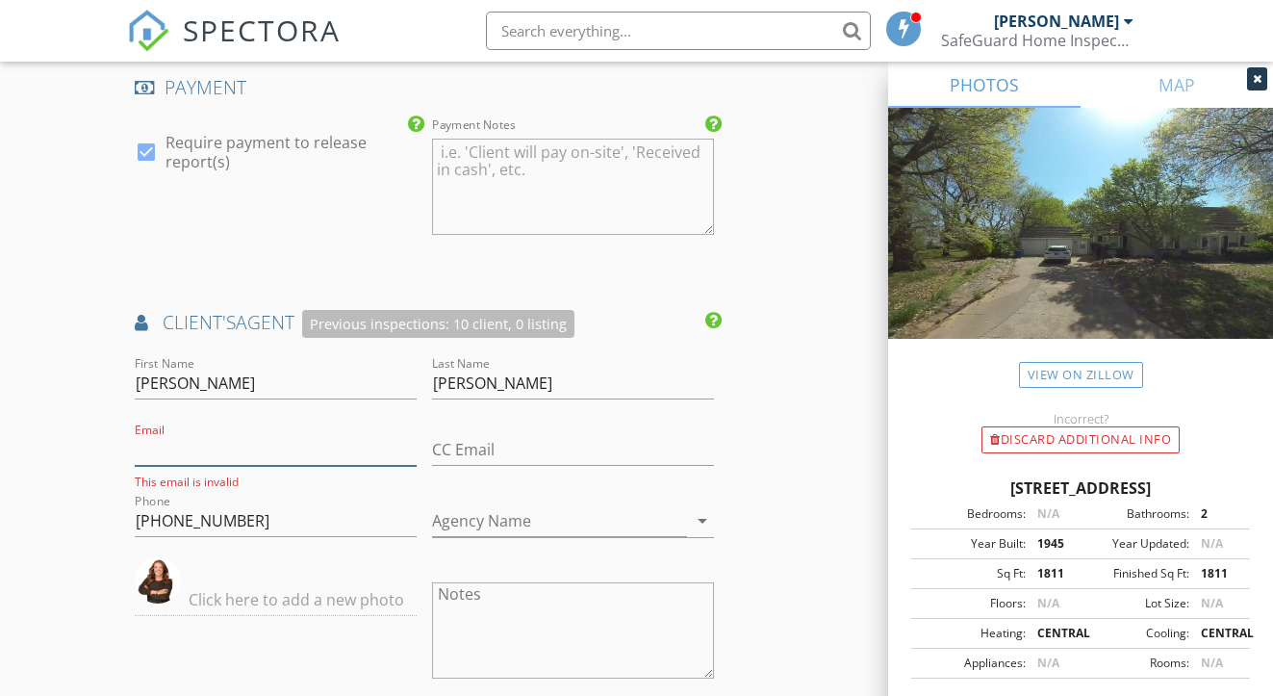
paste input "Can you update with my new email? CloseWithKendraNWA@gmail.com"
click at [145, 466] on input "Can you update with my new email? CloseWithKendraNWA@gmail.com" at bounding box center [276, 450] width 282 height 32
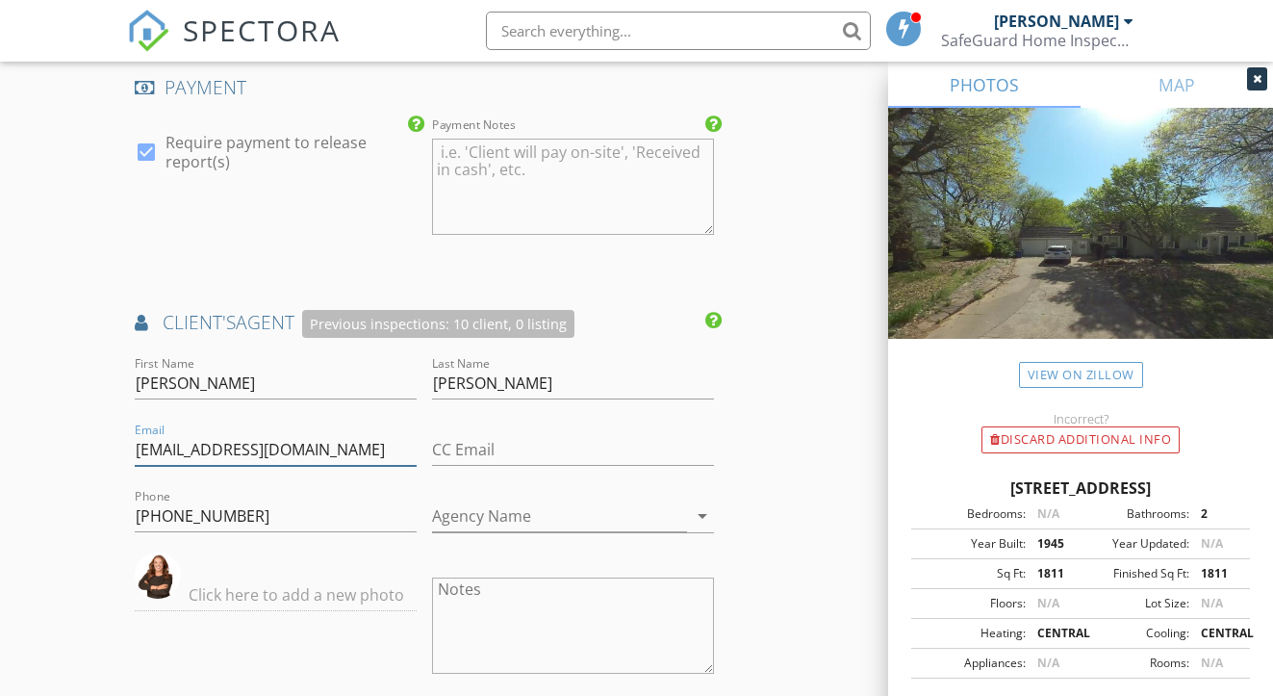
click at [382, 466] on input "CloseWithKendraNWA@gmail.com" at bounding box center [276, 450] width 282 height 32
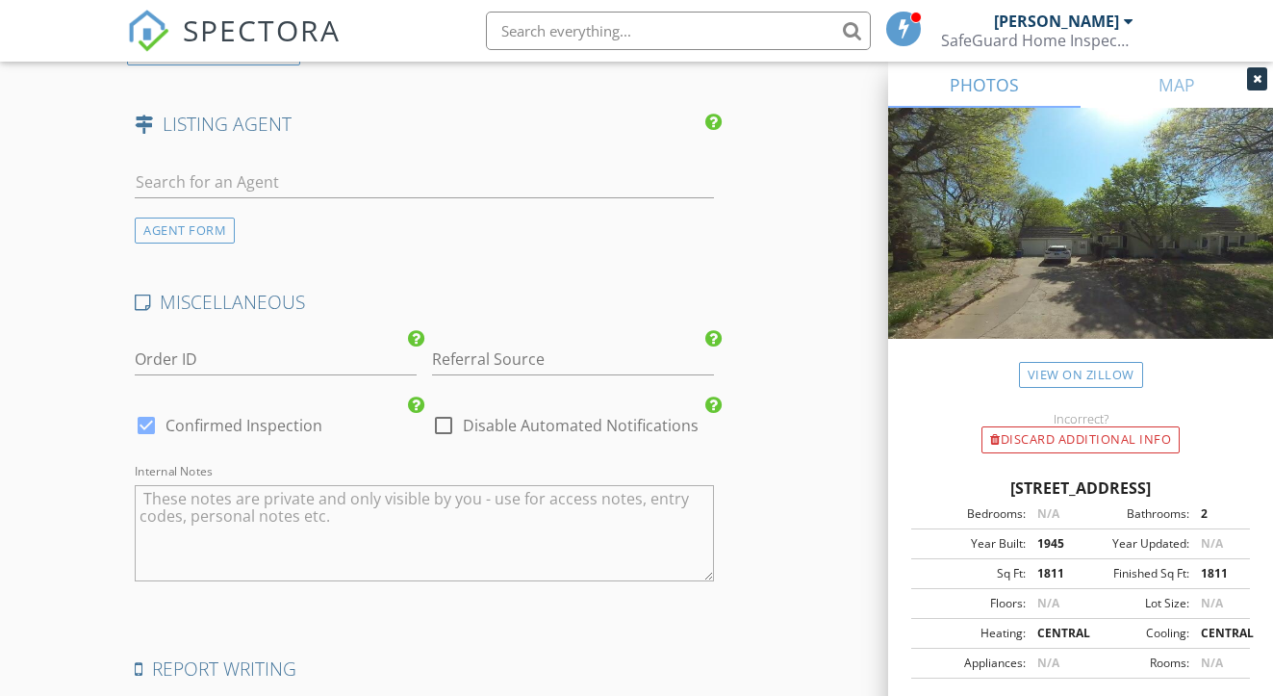
scroll to position [3565, 0]
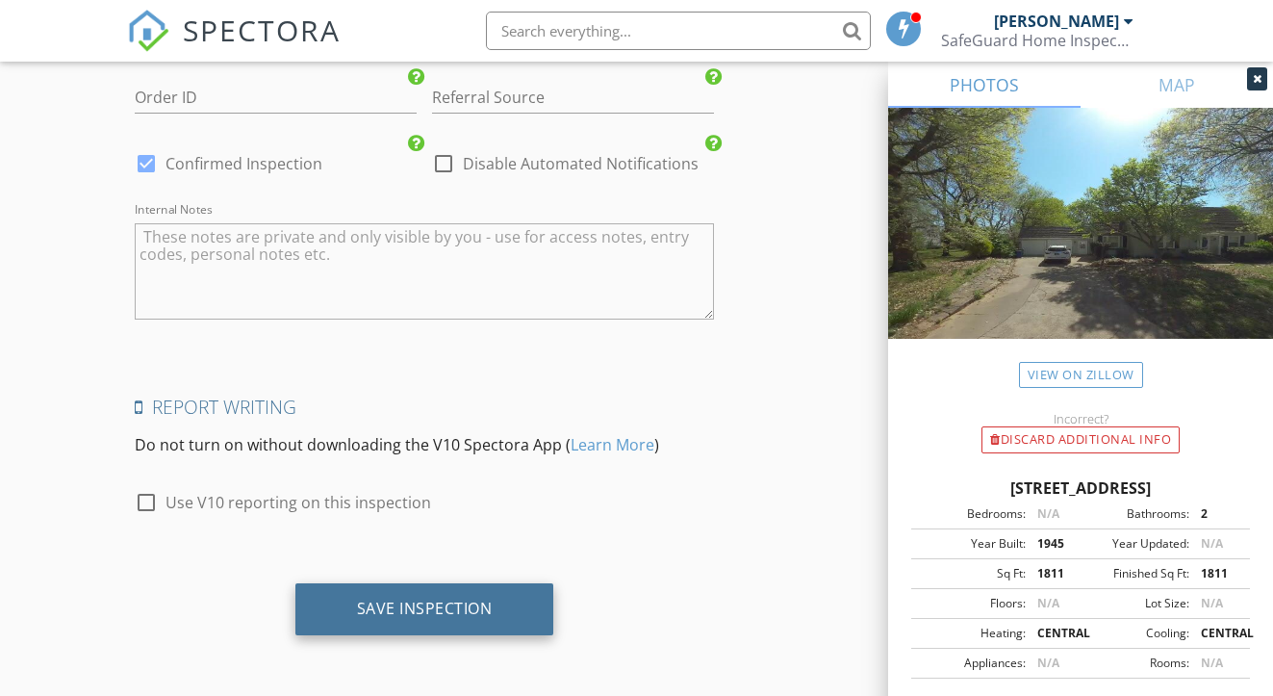
type input "CloseWithKendraNWA@gmail.com"
click at [372, 609] on div "Save Inspection" at bounding box center [425, 607] width 136 height 19
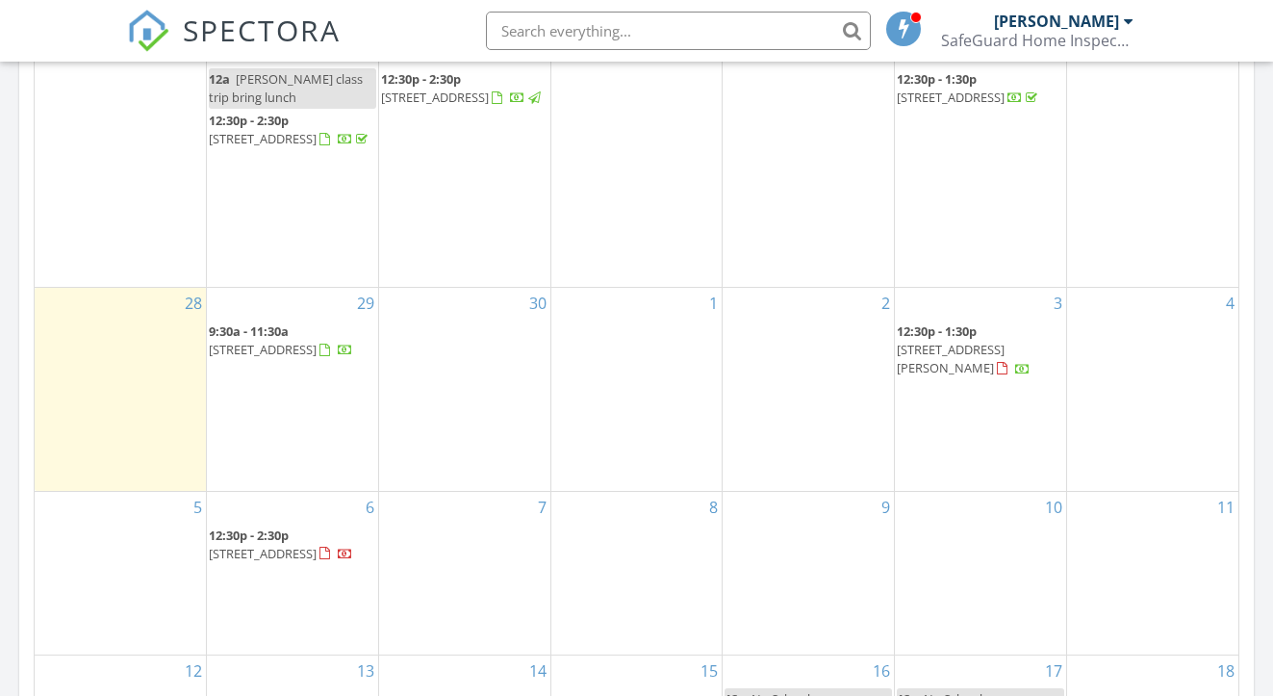
scroll to position [962, 0]
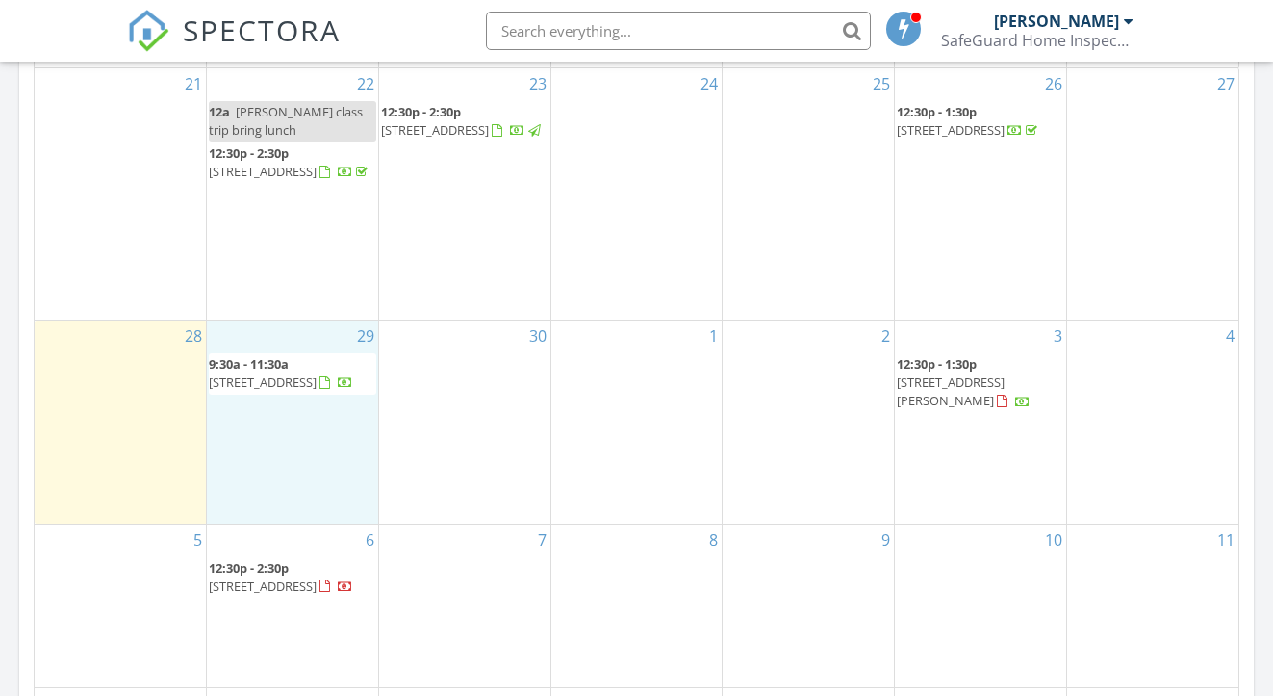
click at [250, 427] on div "29 9:30a - 11:30a 2701 Suncrest Ave, Springdale 72764" at bounding box center [292, 421] width 171 height 202
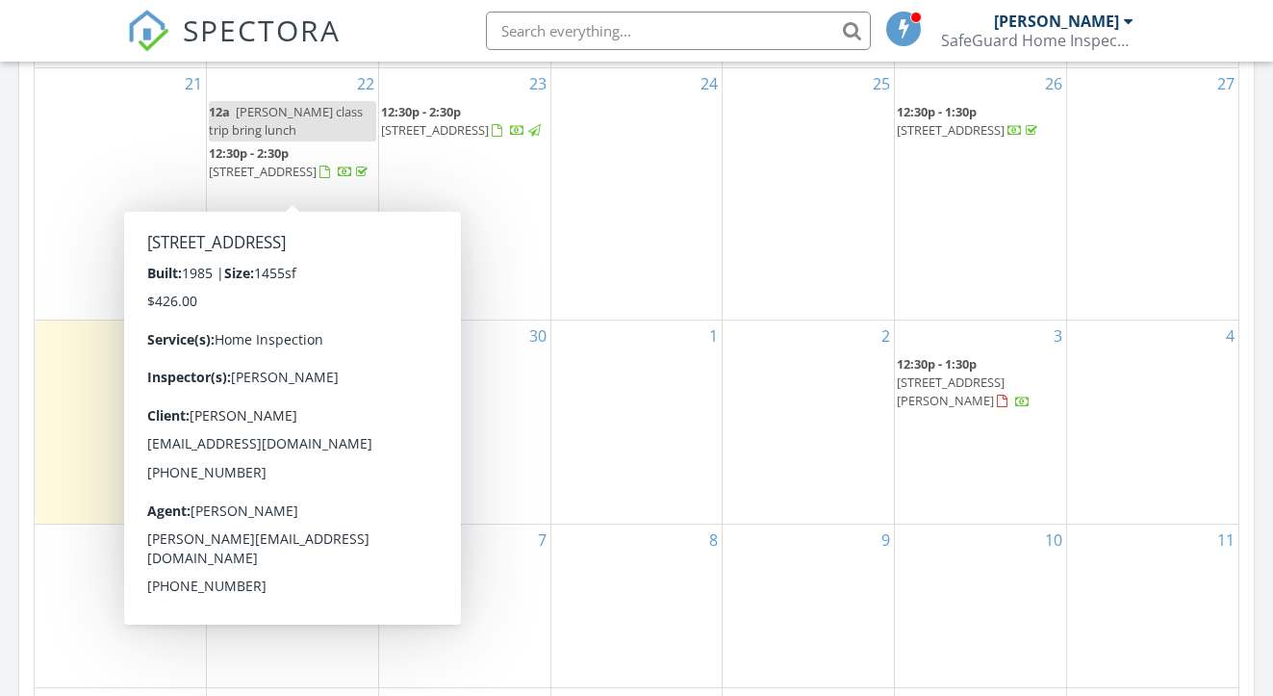
click at [572, 363] on div "1" at bounding box center [636, 421] width 171 height 202
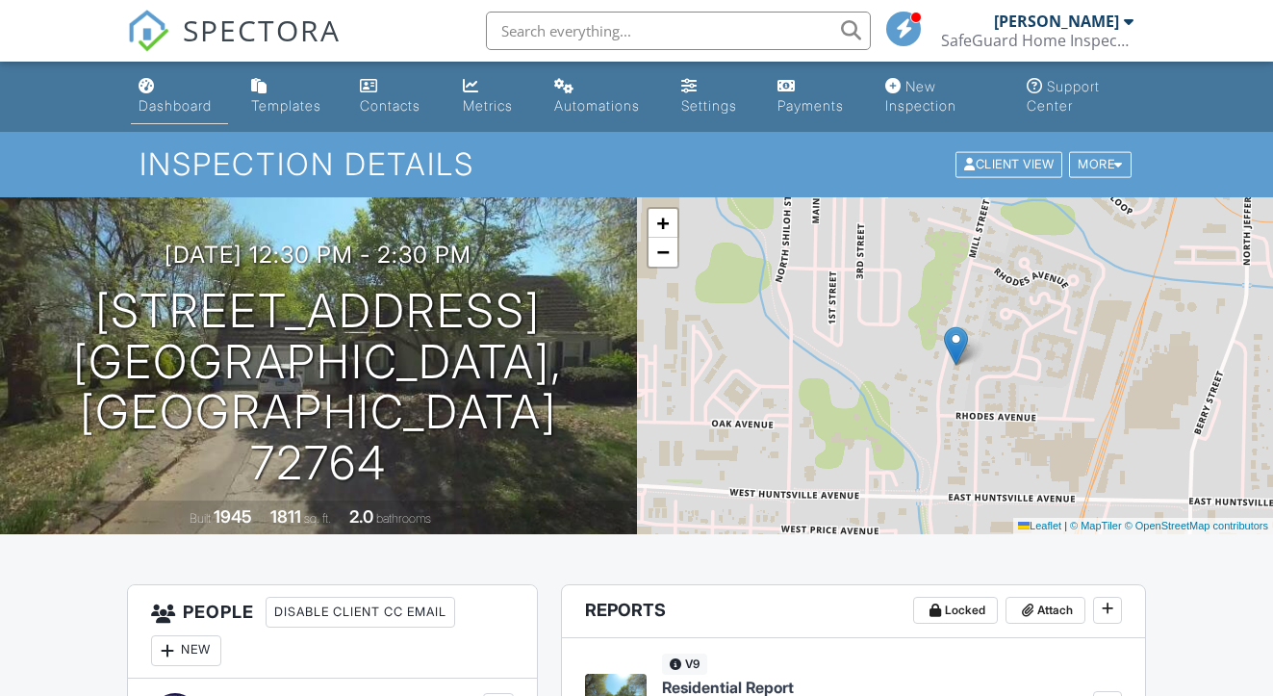
click at [182, 114] on link "Dashboard" at bounding box center [179, 96] width 96 height 55
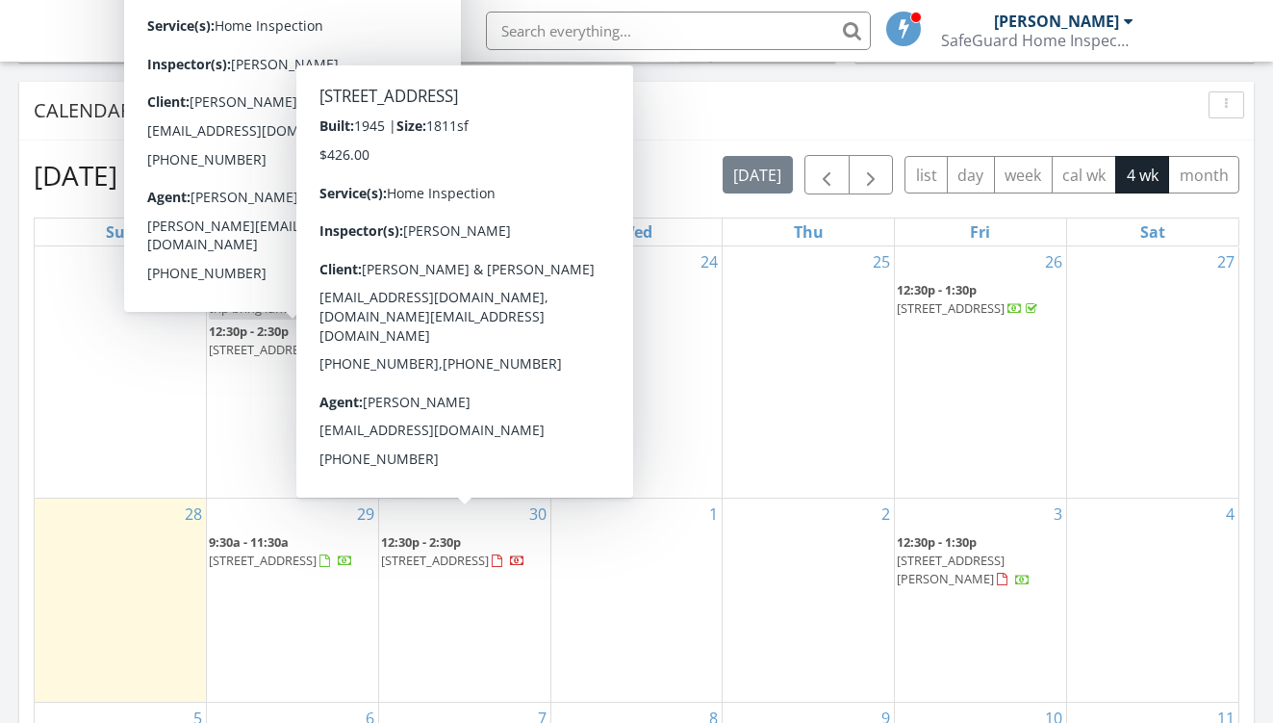
scroll to position [789, 0]
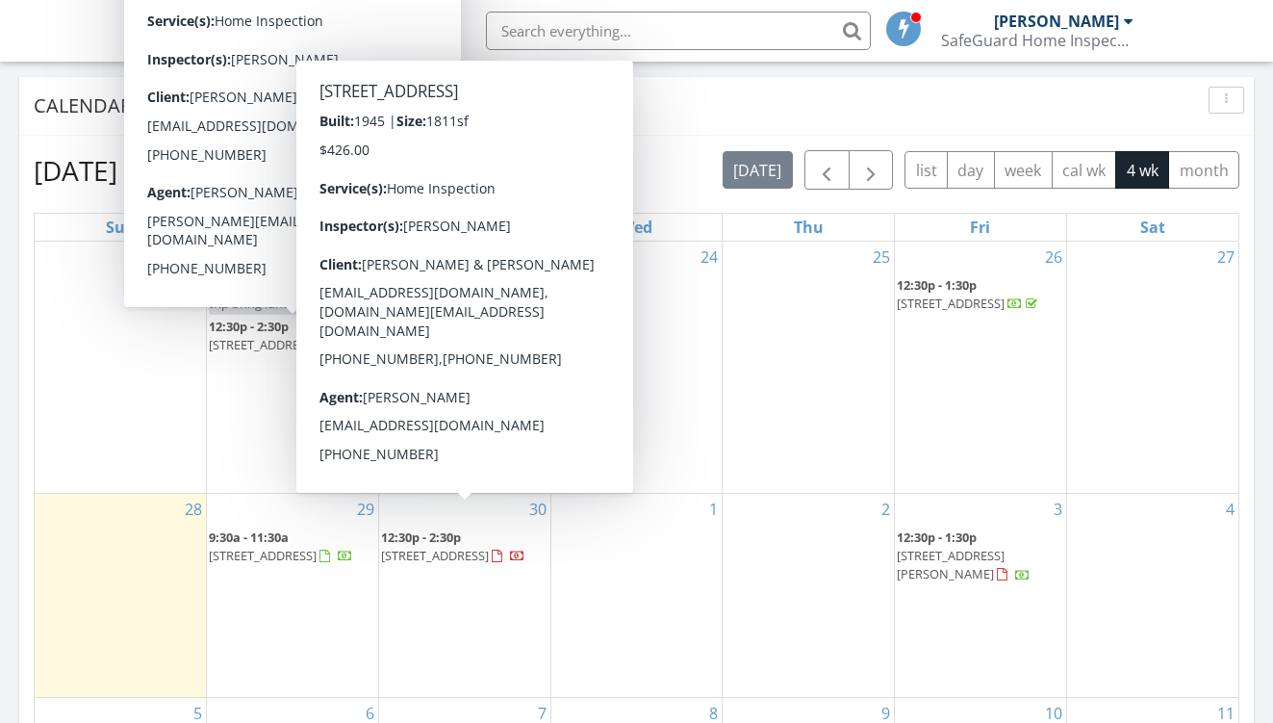
click at [1252, 292] on div "[DATE] – [DATE] [DATE] list day week cal wk 4 wk month Sun Mon Tue Wed Thu Fri …" at bounding box center [636, 573] width 1234 height 875
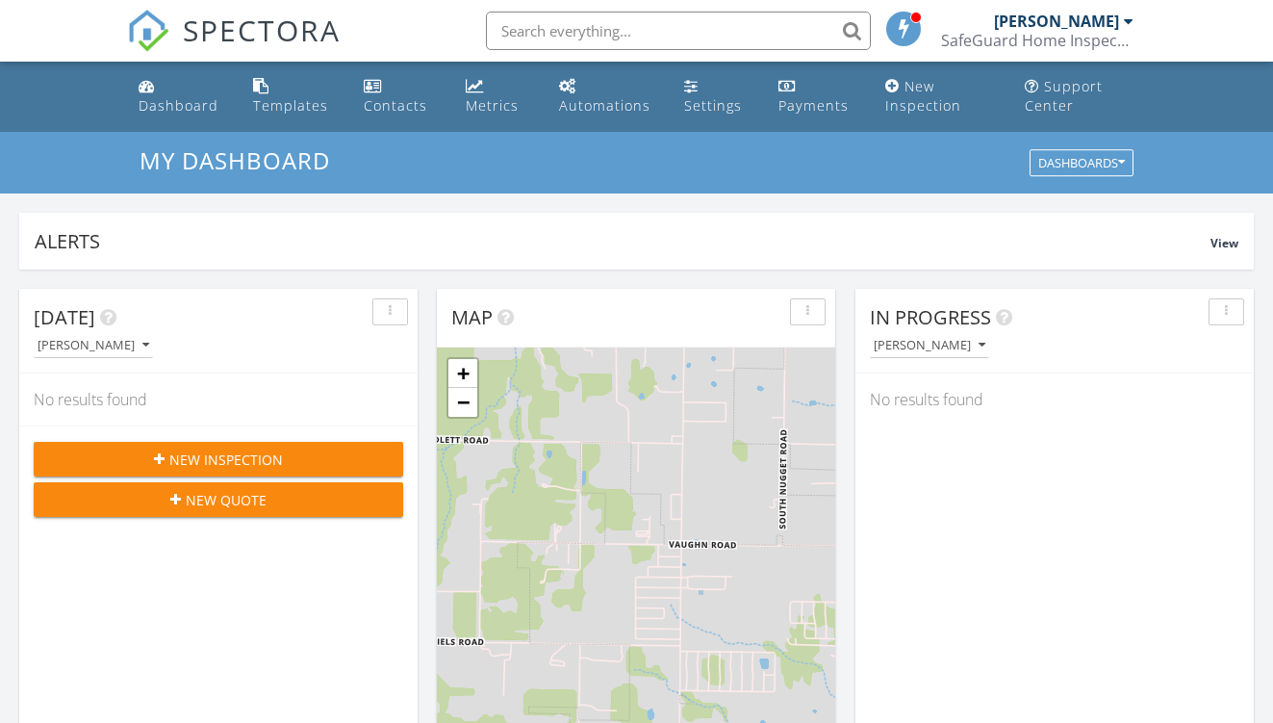
scroll to position [124, 0]
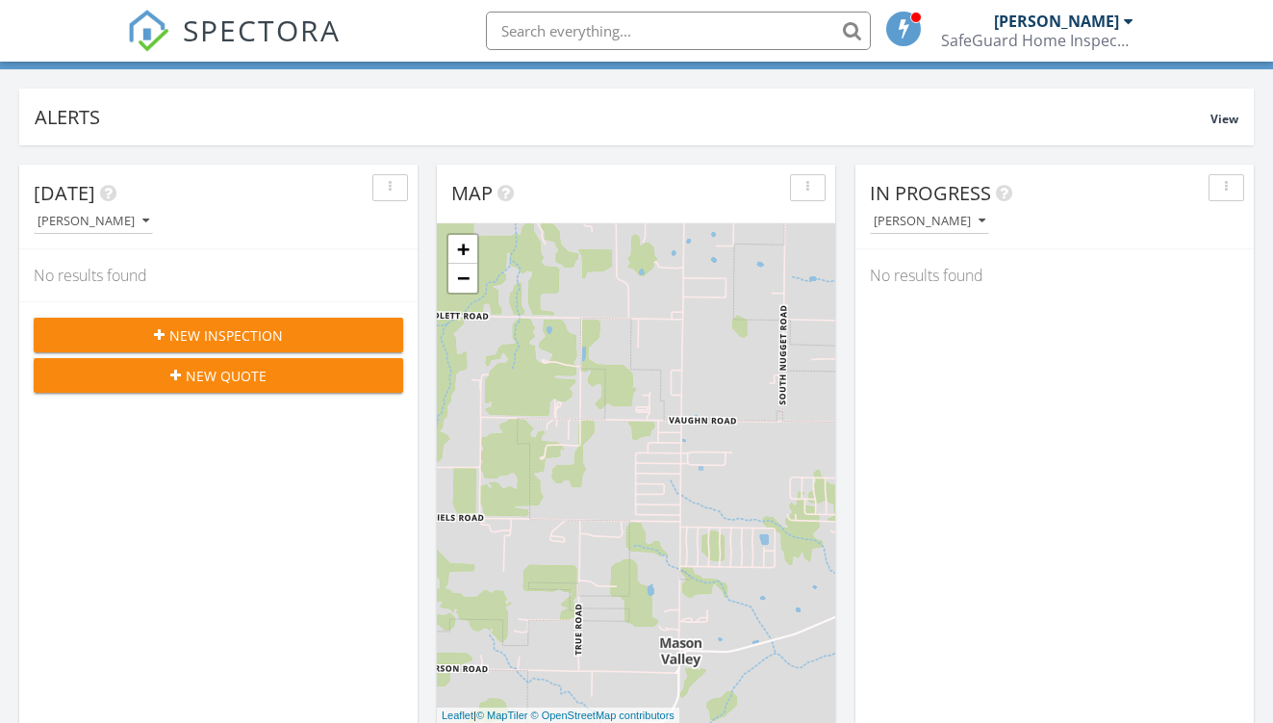
click at [452, 695] on div "+ − Leaflet | © MapTiler © OpenStreetMap contributors" at bounding box center [636, 472] width 398 height 499
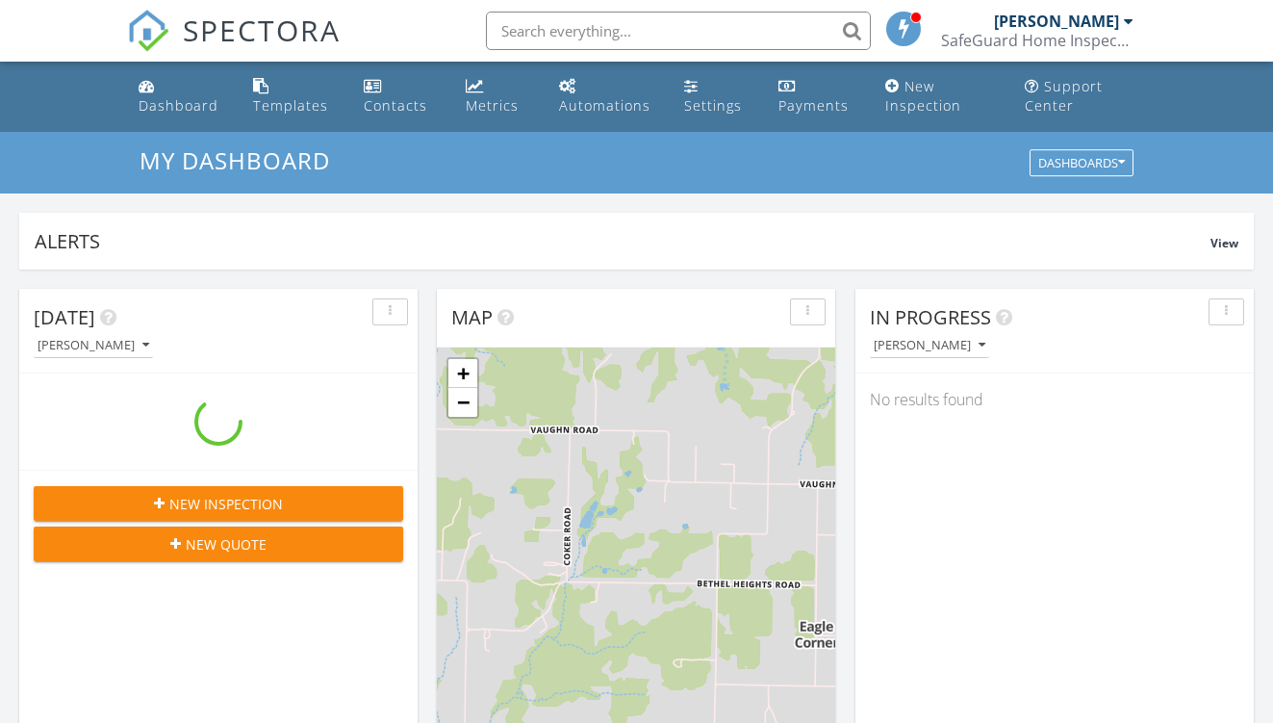
scroll to position [1752, 1274]
